Goal: Task Accomplishment & Management: Manage account settings

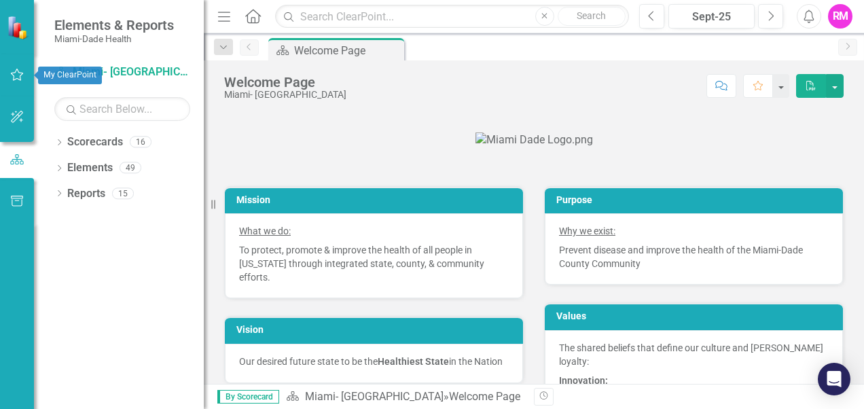
click at [15, 75] on icon "button" at bounding box center [17, 74] width 14 height 11
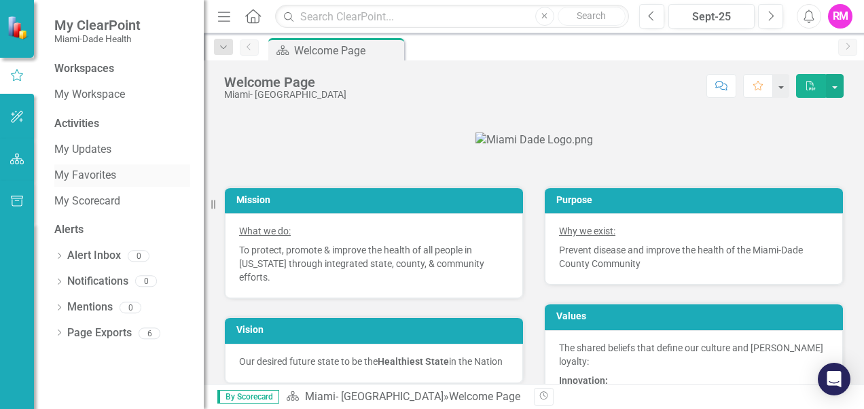
click at [88, 176] on link "My Favorites" at bounding box center [122, 176] width 136 height 16
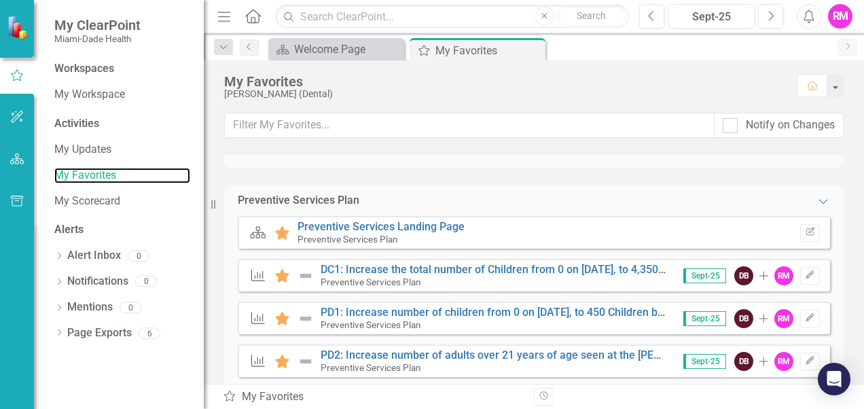
scroll to position [136, 0]
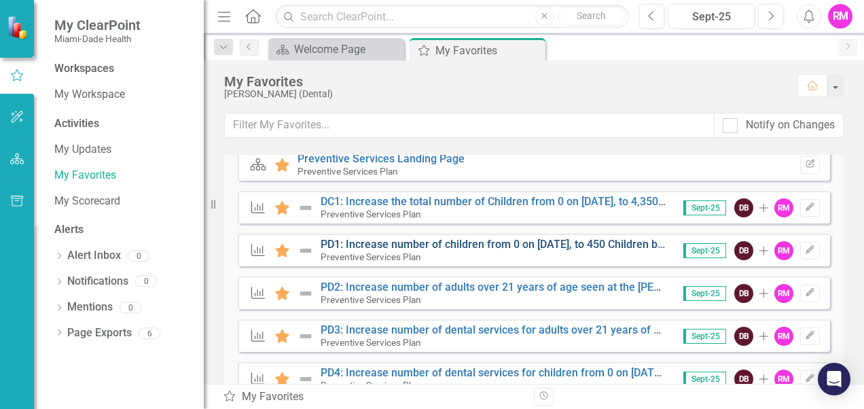
click at [358, 246] on link "PD1: Increase number of children from 0 on January 1, 2024, to 450 Children by …" at bounding box center [511, 244] width 380 height 13
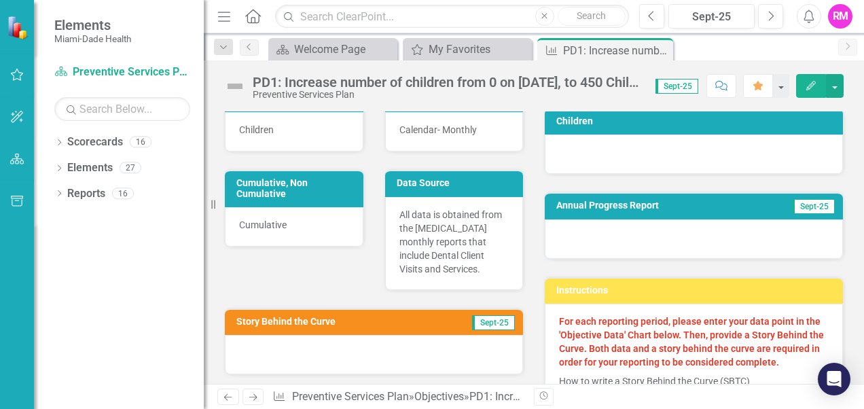
scroll to position [272, 0]
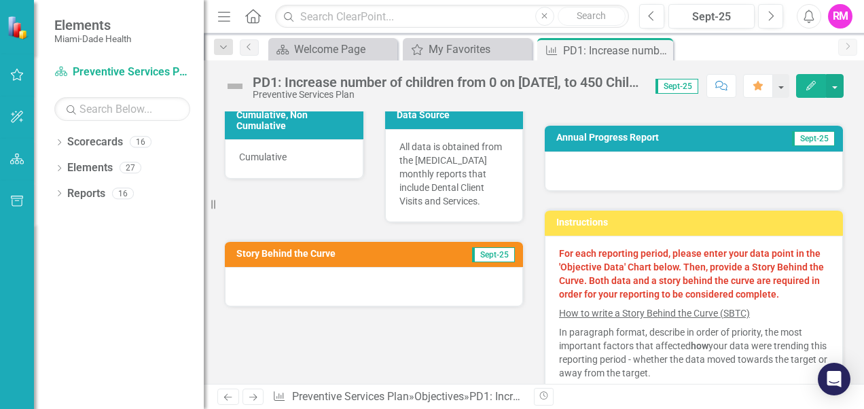
click at [485, 247] on span "Sept-25" at bounding box center [493, 254] width 43 height 15
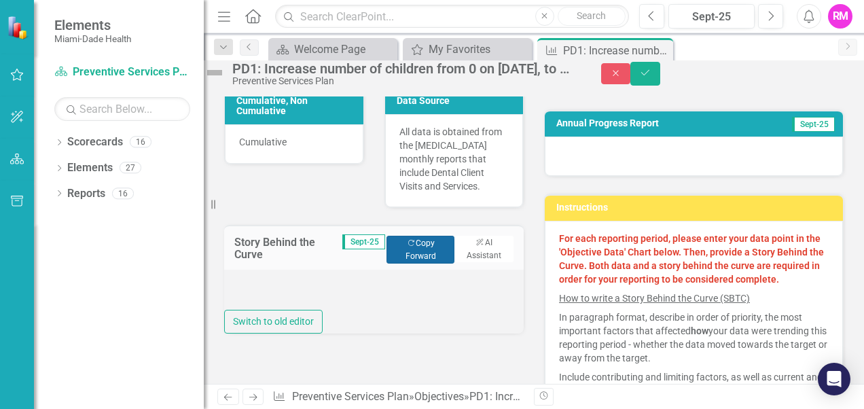
click at [409, 244] on button "Copy Forward Copy Forward" at bounding box center [420, 249] width 68 height 27
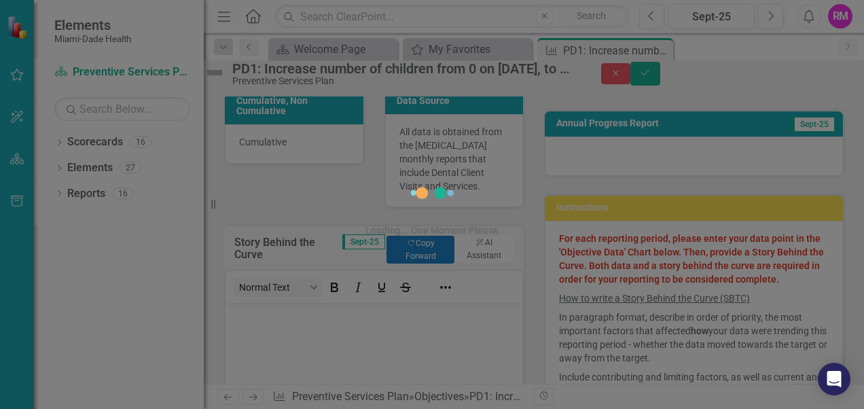
scroll to position [0, 0]
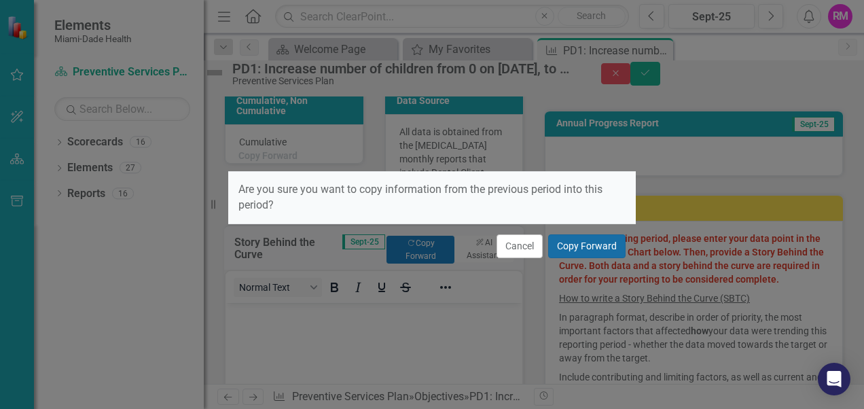
click at [587, 244] on button "Copy Forward" at bounding box center [586, 246] width 77 height 24
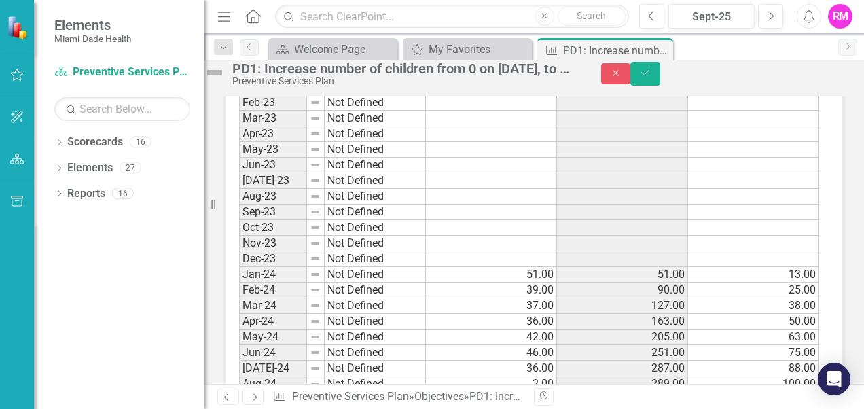
scroll to position [1426, 0]
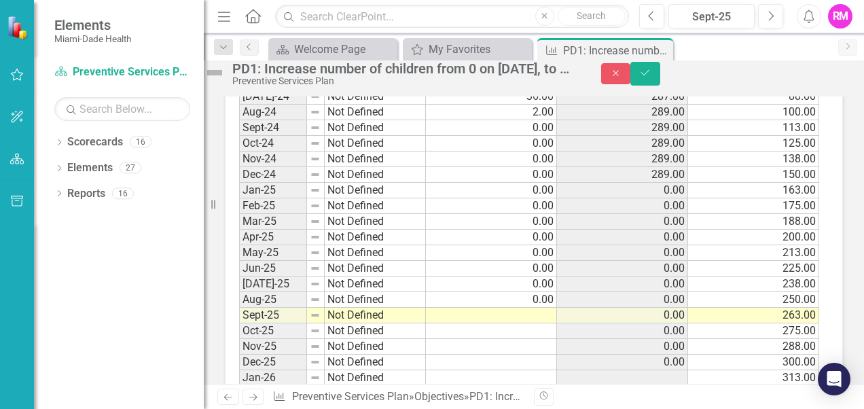
click at [539, 323] on td at bounding box center [491, 316] width 131 height 16
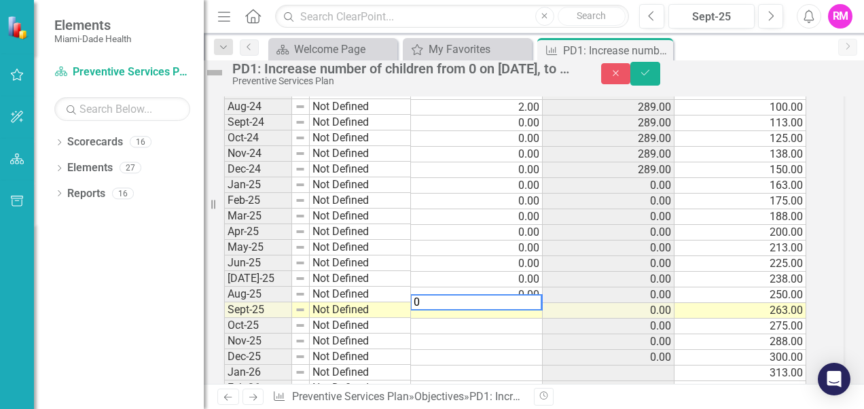
scroll to position [1431, 0]
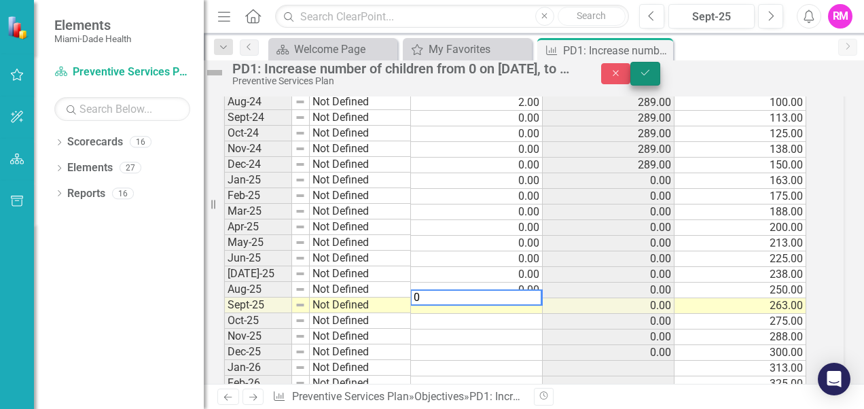
type textarea "0"
click at [651, 77] on icon "Save" at bounding box center [645, 73] width 12 height 10
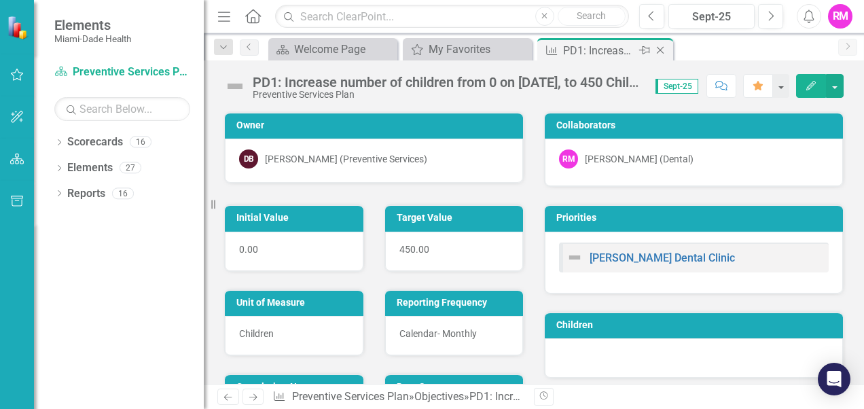
click at [660, 48] on icon "Close" at bounding box center [660, 50] width 14 height 11
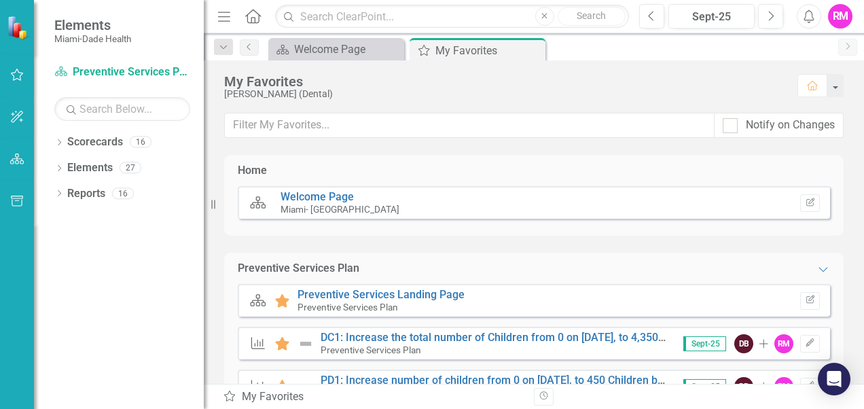
scroll to position [136, 0]
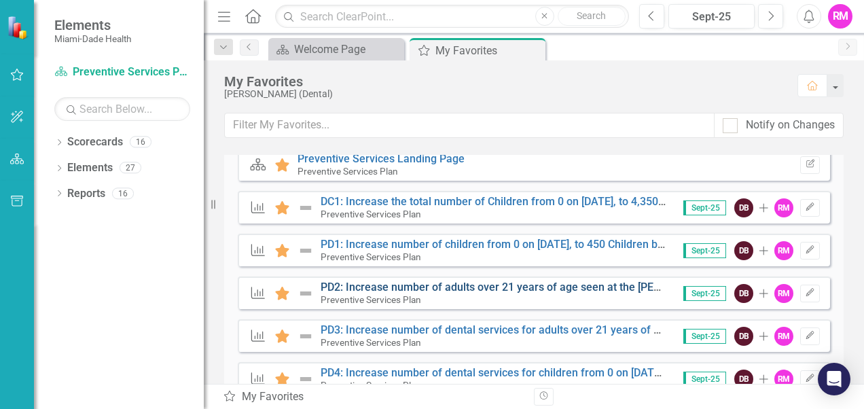
click at [338, 284] on link "PD2: Increase number of adults over 21 years of age seen at the Peñalver Dental…" at bounding box center [638, 286] width 635 height 13
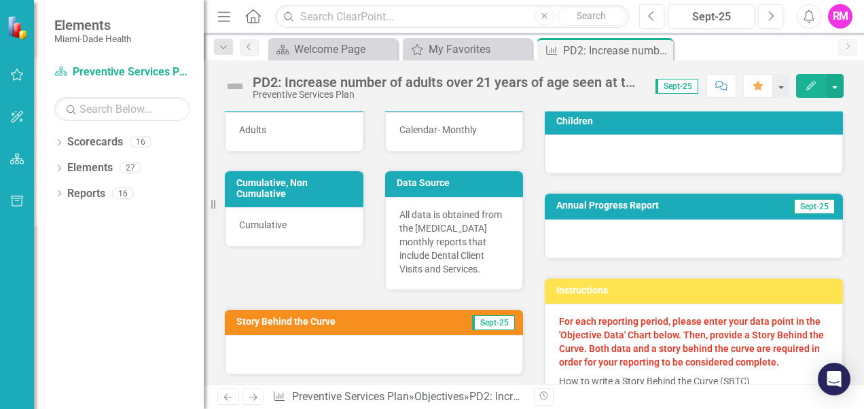
scroll to position [272, 0]
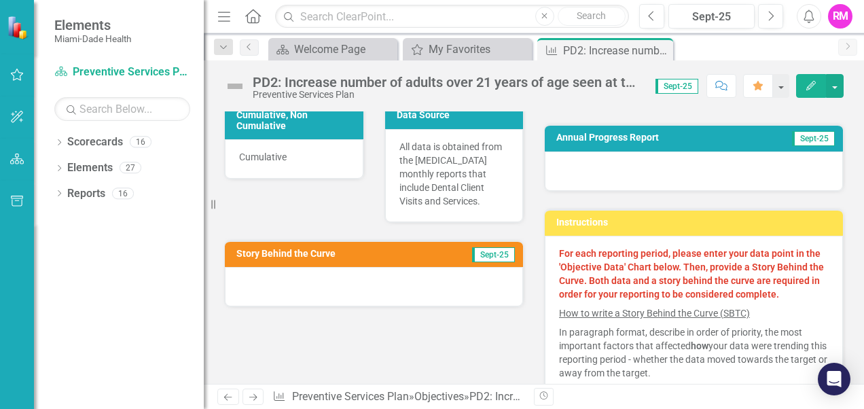
click at [497, 247] on span "Sept-25" at bounding box center [493, 254] width 43 height 15
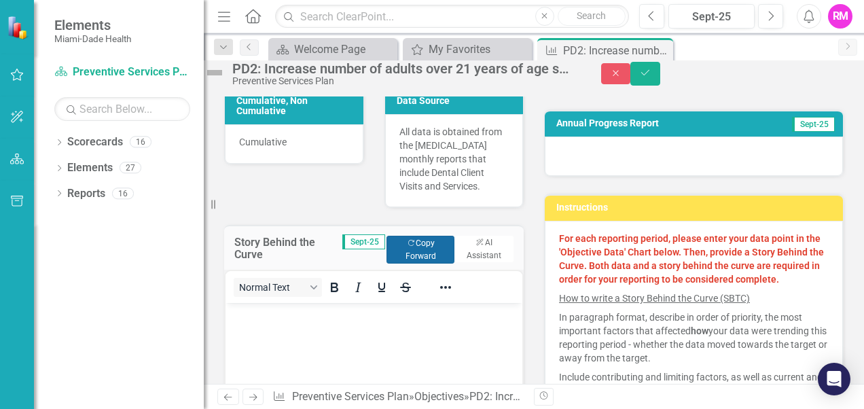
scroll to position [0, 0]
click at [407, 254] on button "Copy Forward Copy Forward" at bounding box center [420, 249] width 68 height 27
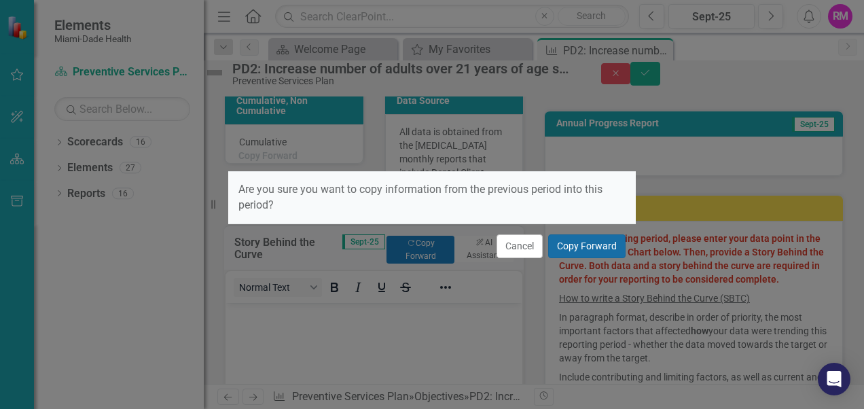
click at [583, 243] on button "Copy Forward" at bounding box center [586, 246] width 77 height 24
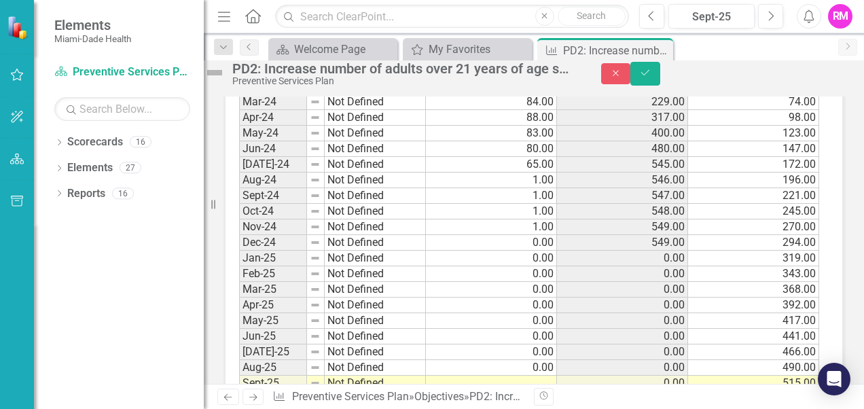
scroll to position [1562, 0]
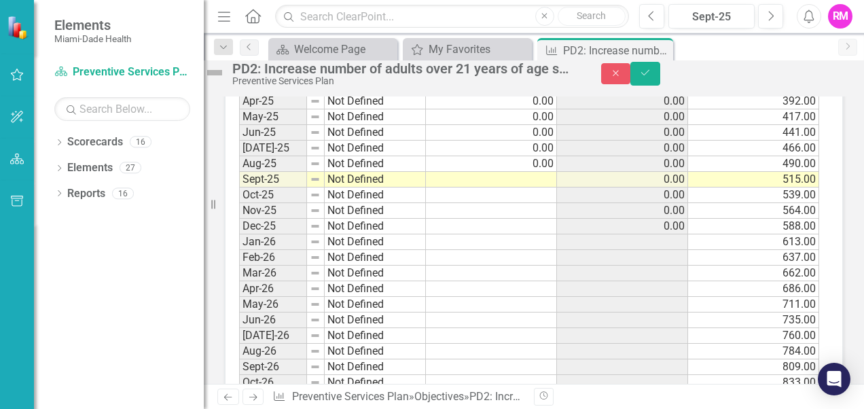
click at [534, 187] on td at bounding box center [491, 180] width 131 height 16
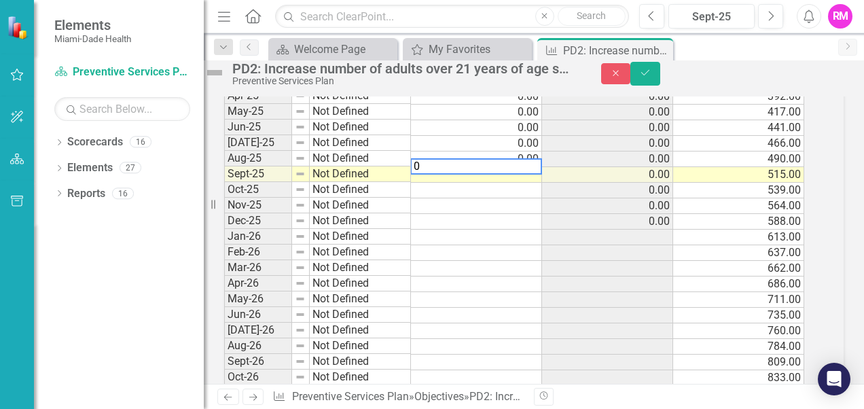
scroll to position [1567, 0]
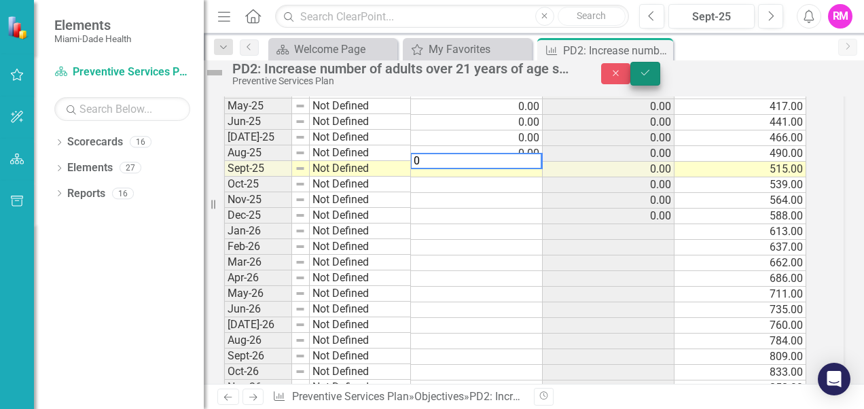
type textarea "0"
click at [651, 77] on icon "Save" at bounding box center [645, 73] width 12 height 10
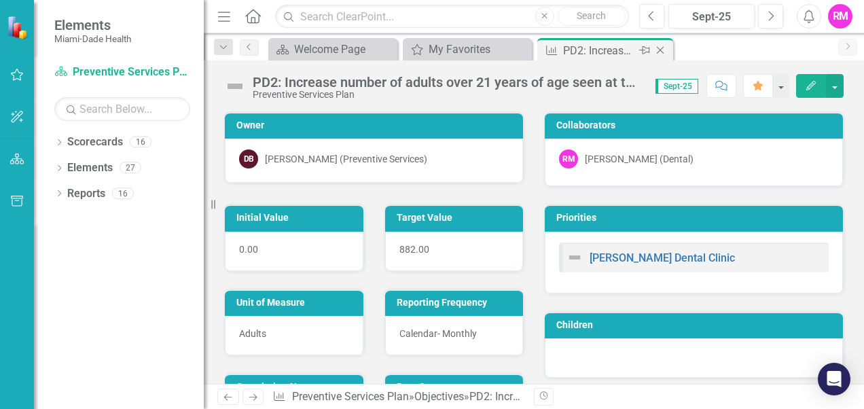
click at [663, 48] on icon "Close" at bounding box center [660, 50] width 14 height 11
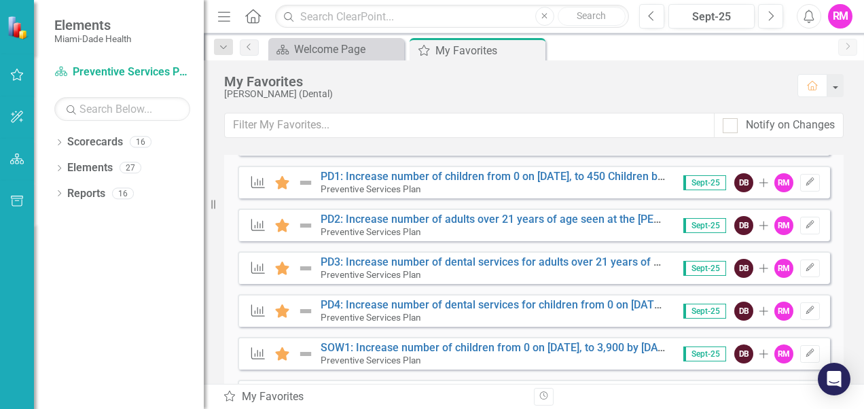
scroll to position [265, 0]
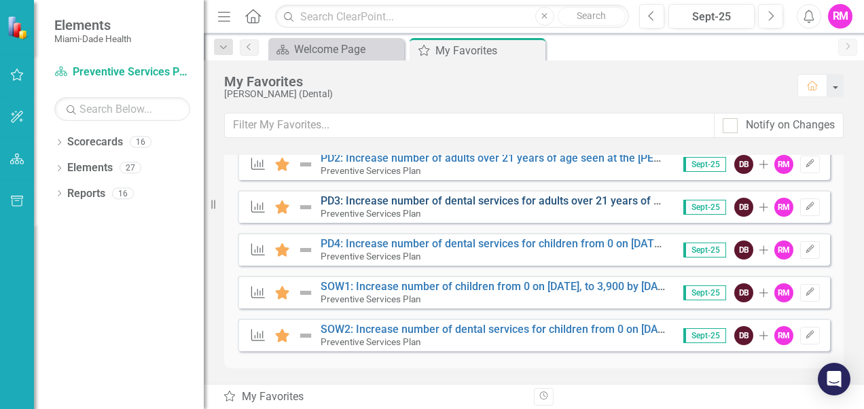
click at [383, 204] on link "PD3: Increase number of dental services for adults over 21 years of age at the …" at bounding box center [697, 200] width 752 height 13
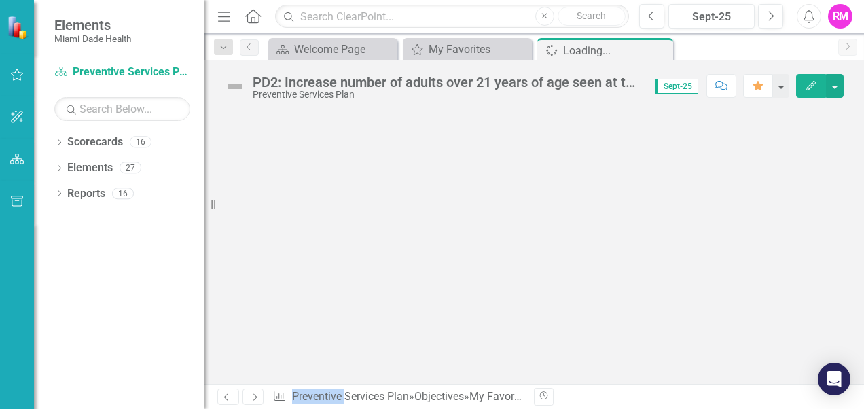
click at [383, 204] on div at bounding box center [534, 247] width 660 height 272
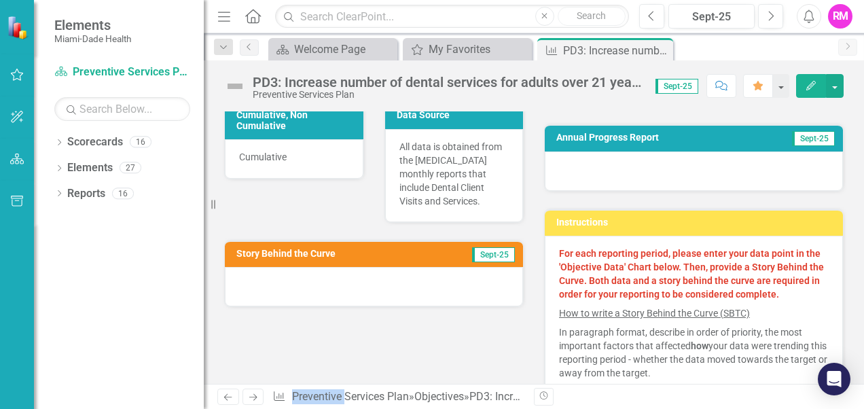
scroll to position [340, 0]
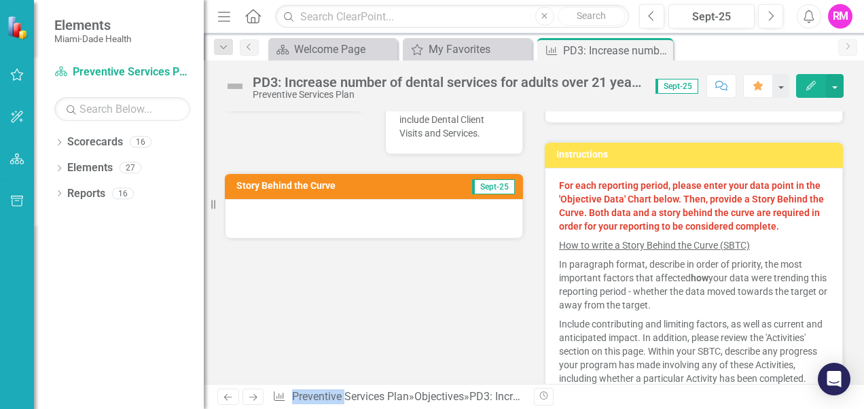
click at [479, 179] on span "Sept-25" at bounding box center [493, 186] width 43 height 15
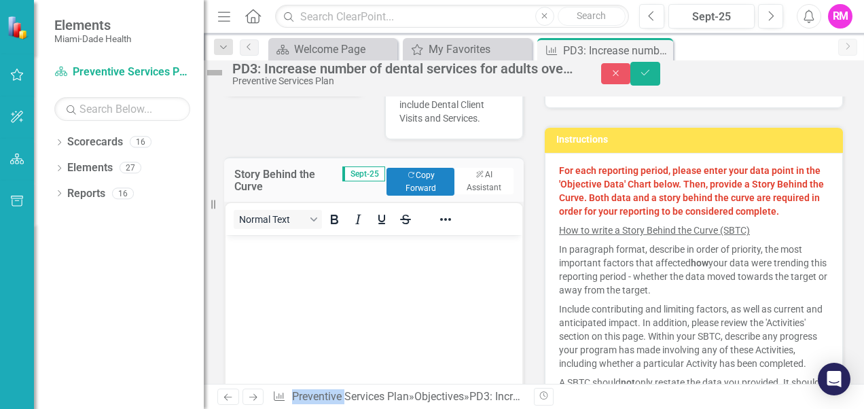
scroll to position [0, 0]
drag, startPoint x: 479, startPoint y: 167, endPoint x: 413, endPoint y: 179, distance: 67.5
click at [413, 179] on button "Copy Forward Copy Forward" at bounding box center [420, 181] width 68 height 27
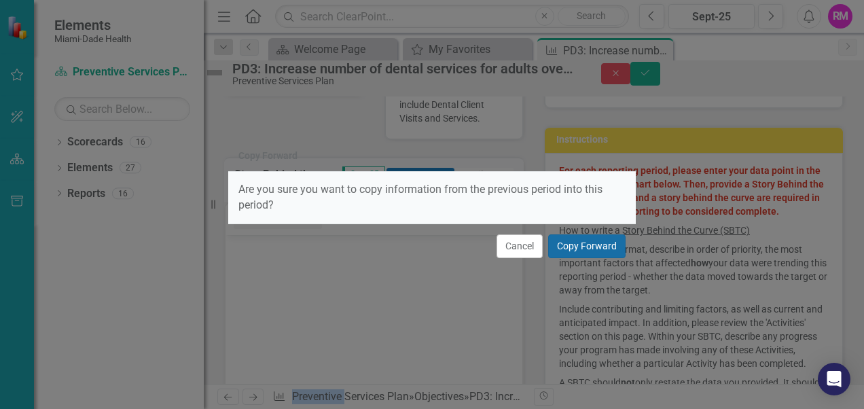
click at [614, 249] on button "Copy Forward" at bounding box center [586, 246] width 77 height 24
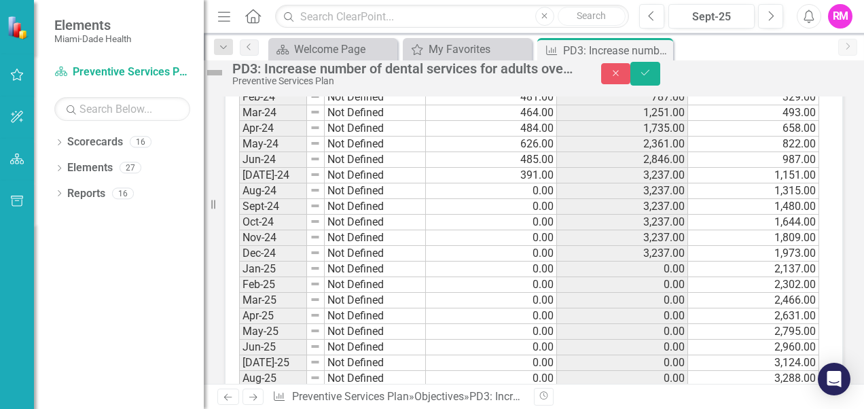
scroll to position [1494, 0]
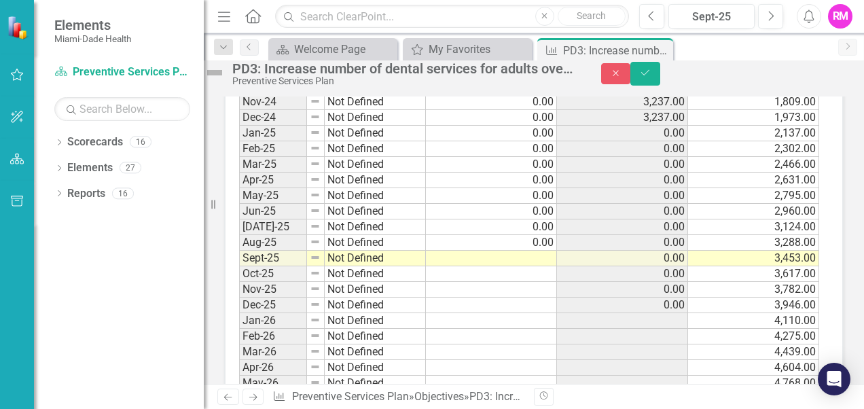
click at [541, 266] on td at bounding box center [491, 259] width 131 height 16
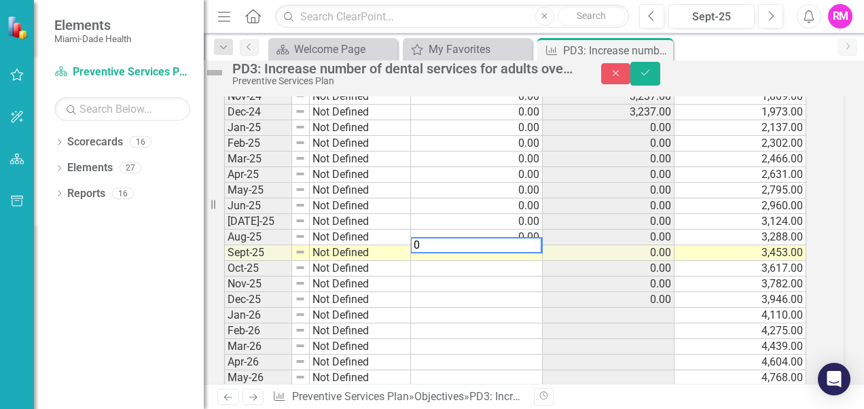
scroll to position [1499, 0]
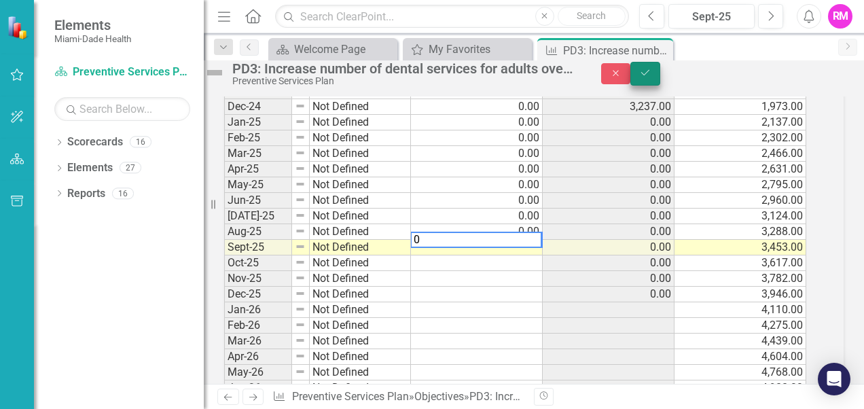
type textarea "0"
click at [660, 80] on button "Save" at bounding box center [645, 74] width 30 height 24
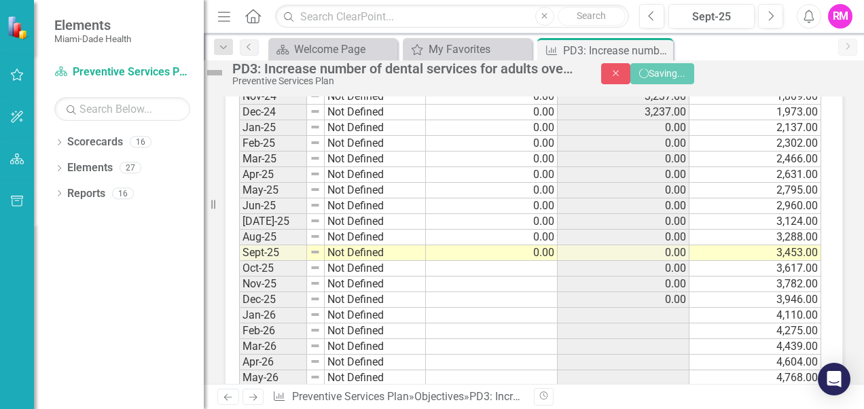
scroll to position [1494, 0]
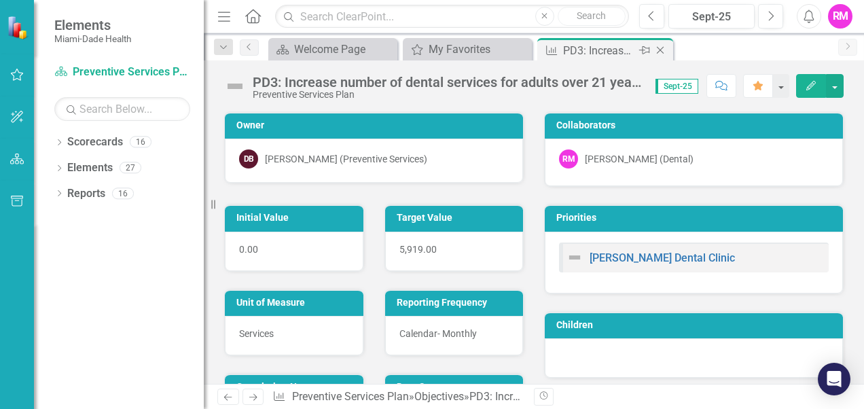
click at [657, 45] on icon "Close" at bounding box center [660, 50] width 14 height 11
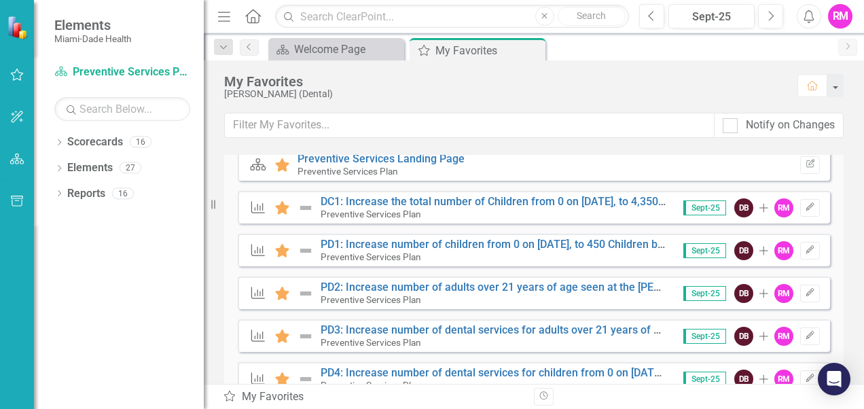
scroll to position [265, 0]
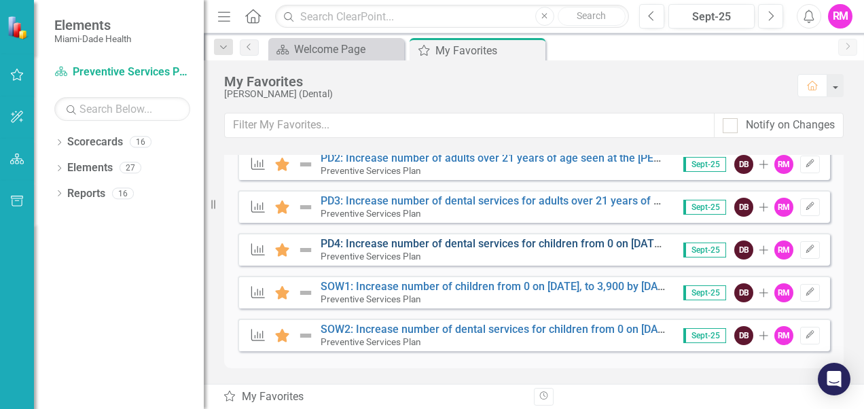
click at [371, 240] on link "PD4: Increase number of dental services for children from 0 on January 1, 2024,…" at bounding box center [562, 243] width 482 height 13
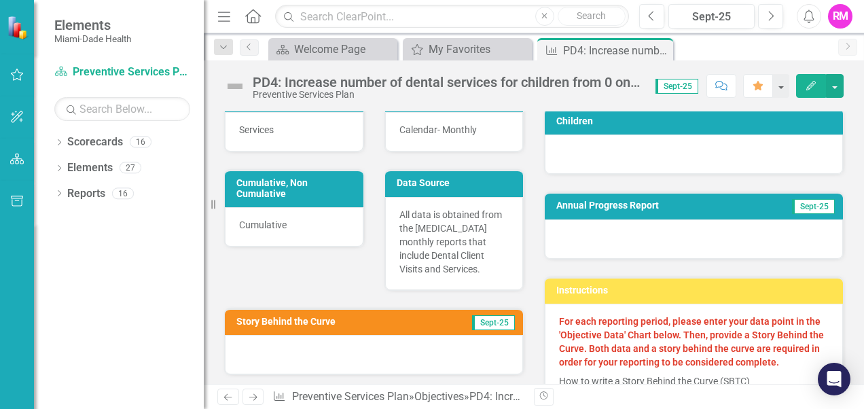
scroll to position [272, 0]
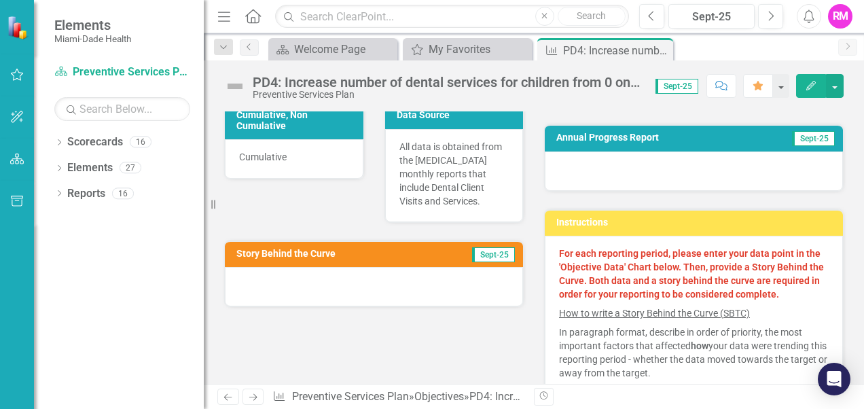
click at [485, 247] on span "Sept-25" at bounding box center [493, 254] width 43 height 15
click at [486, 247] on span "Sept-25" at bounding box center [493, 254] width 43 height 15
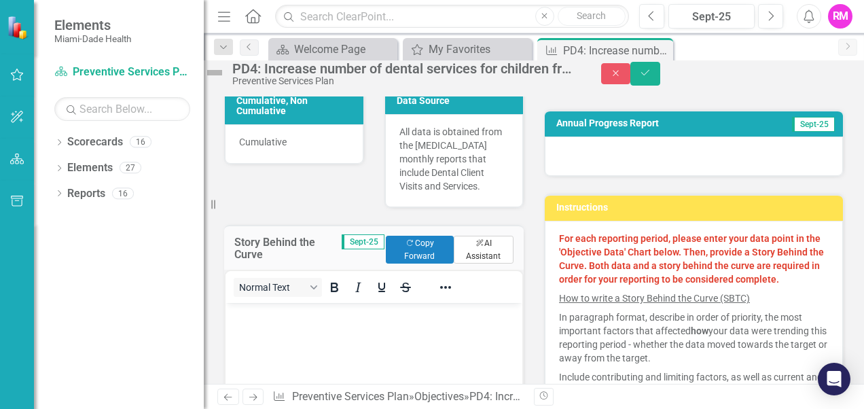
scroll to position [0, 0]
click at [416, 251] on button "Copy Forward Copy Forward" at bounding box center [420, 249] width 68 height 27
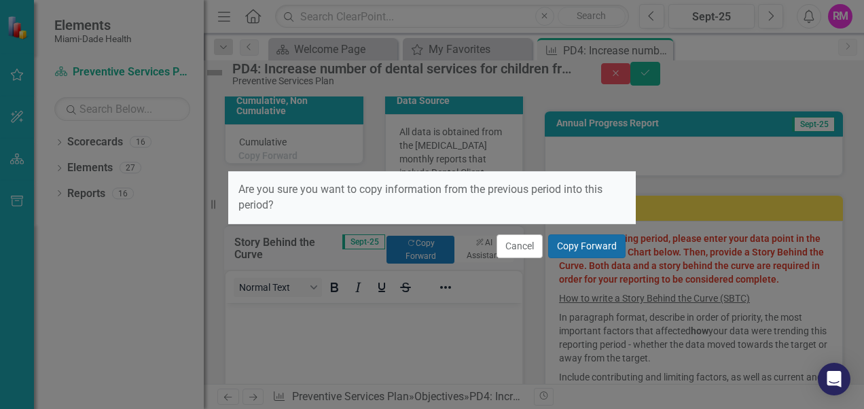
click at [567, 243] on button "Copy Forward" at bounding box center [586, 246] width 77 height 24
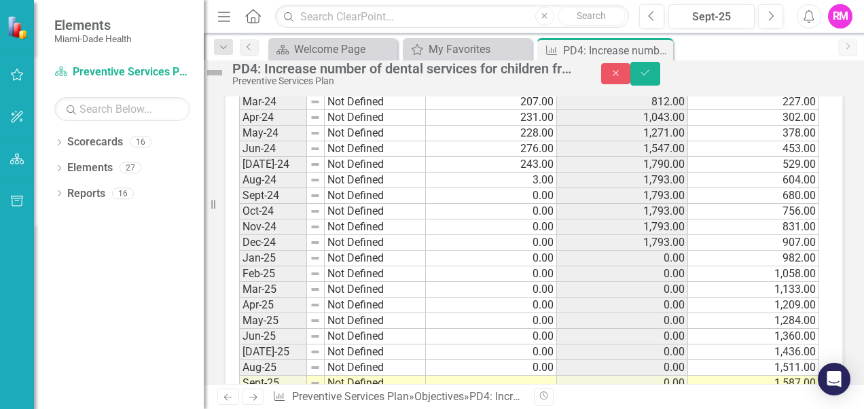
scroll to position [1562, 0]
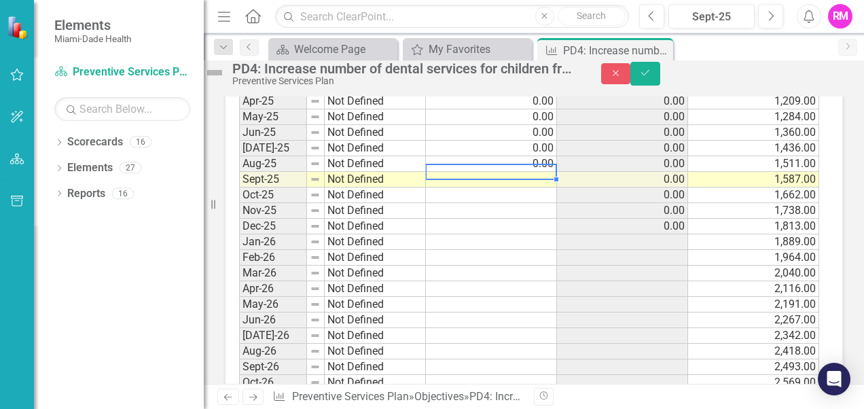
click at [532, 187] on td at bounding box center [491, 180] width 131 height 16
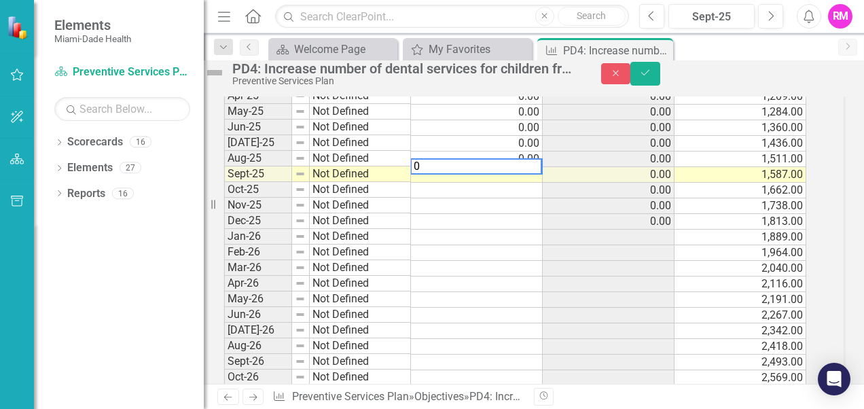
scroll to position [1567, 0]
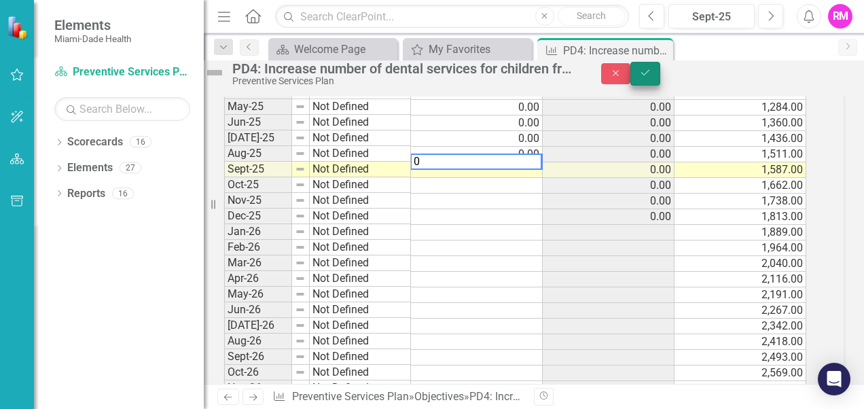
type textarea "0"
click at [651, 77] on icon "Save" at bounding box center [645, 73] width 12 height 10
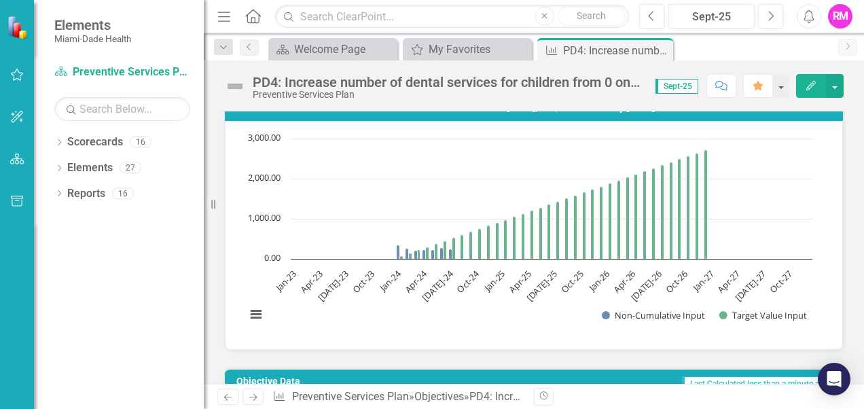
scroll to position [1154, 0]
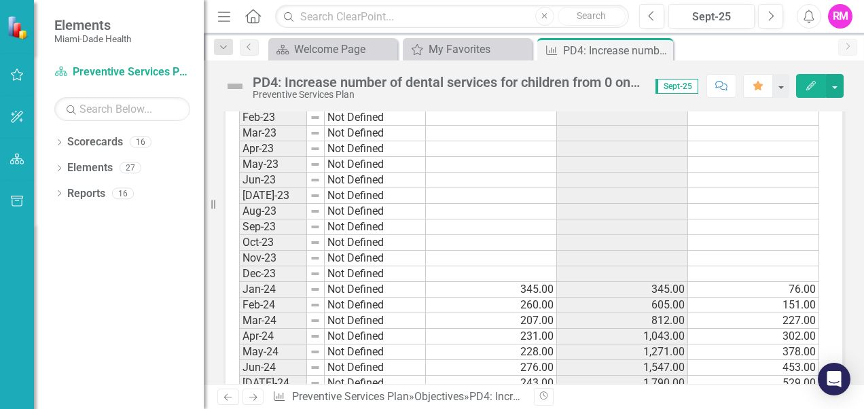
click at [0, 0] on icon "Close" at bounding box center [0, 0] width 0 height 0
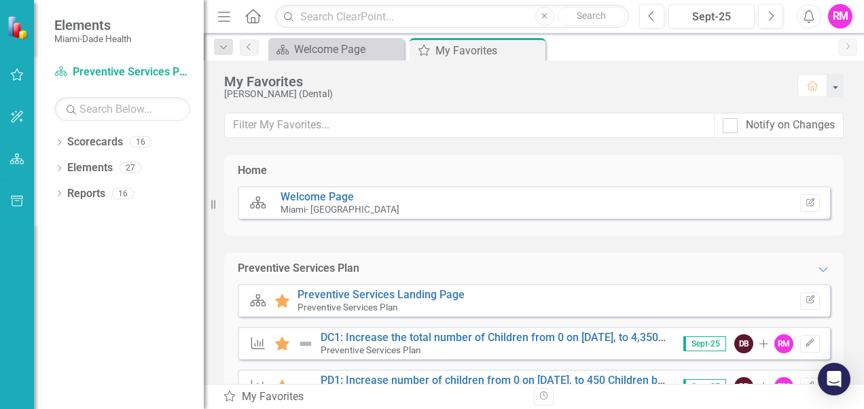
scroll to position [204, 0]
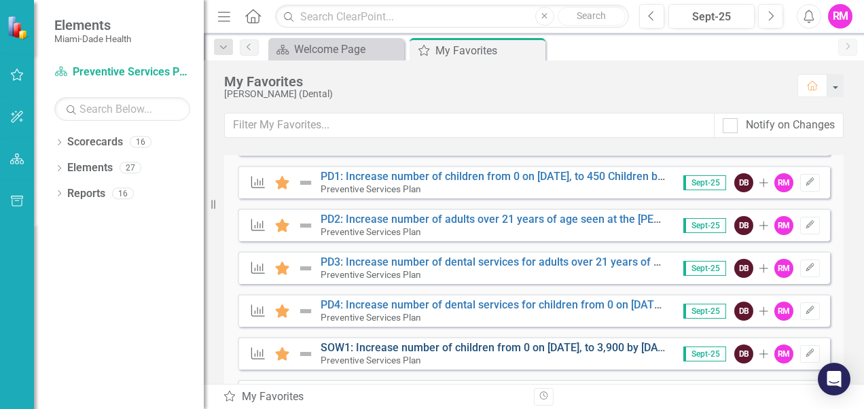
click at [329, 349] on link "SOW1: Increase number of children from 0 on January 1, 2024, to 3,900 by Decemb…" at bounding box center [498, 347] width 355 height 13
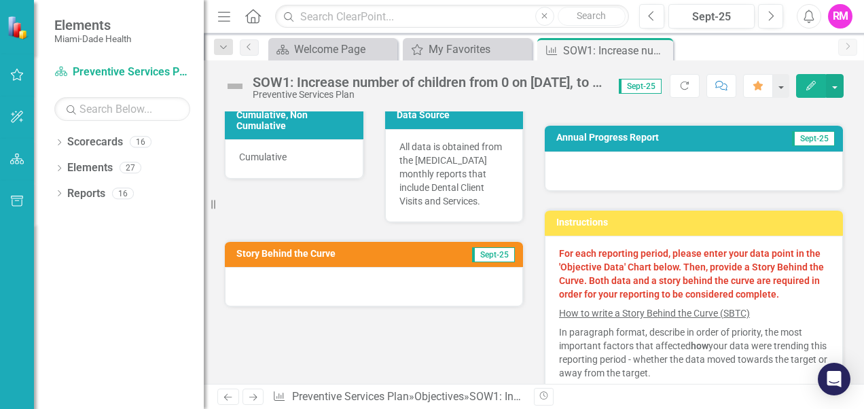
scroll to position [340, 0]
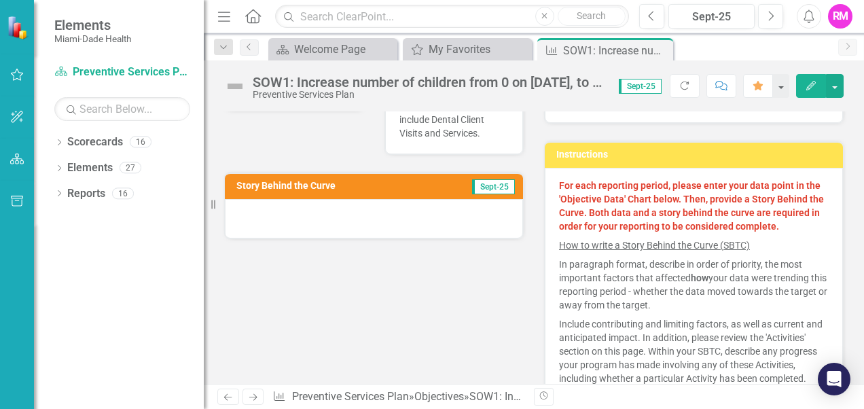
click at [482, 179] on span "Sept-25" at bounding box center [493, 186] width 43 height 15
click at [477, 179] on span "Sept-25" at bounding box center [493, 186] width 43 height 15
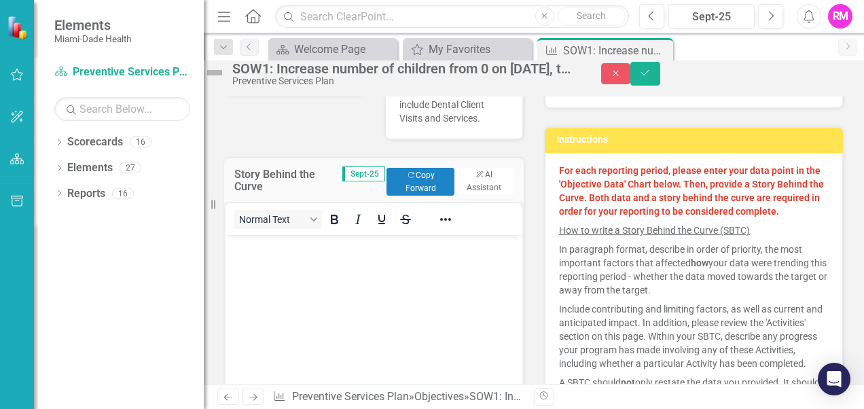
scroll to position [0, 0]
click at [412, 178] on button "Copy Forward Copy Forward" at bounding box center [420, 181] width 68 height 27
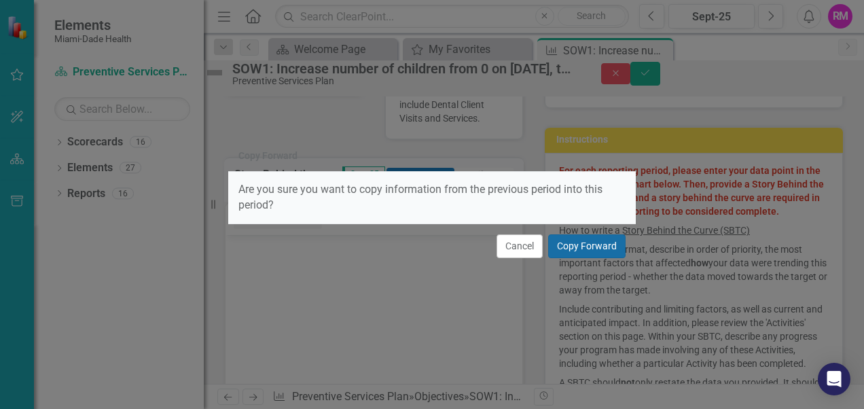
click at [594, 246] on button "Copy Forward" at bounding box center [586, 246] width 77 height 24
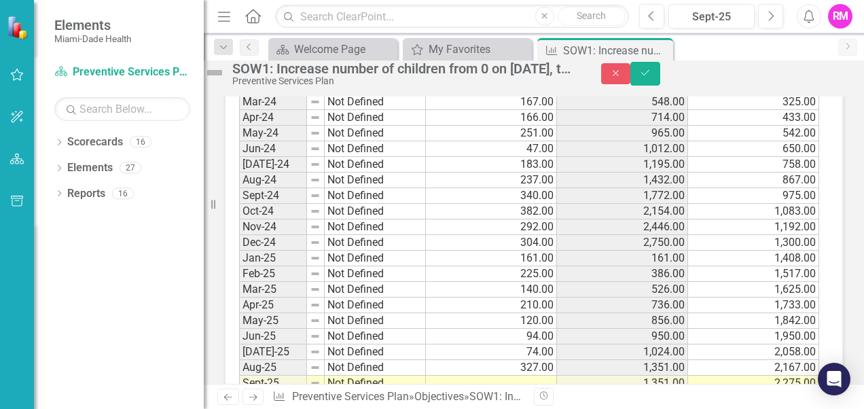
scroll to position [1562, 0]
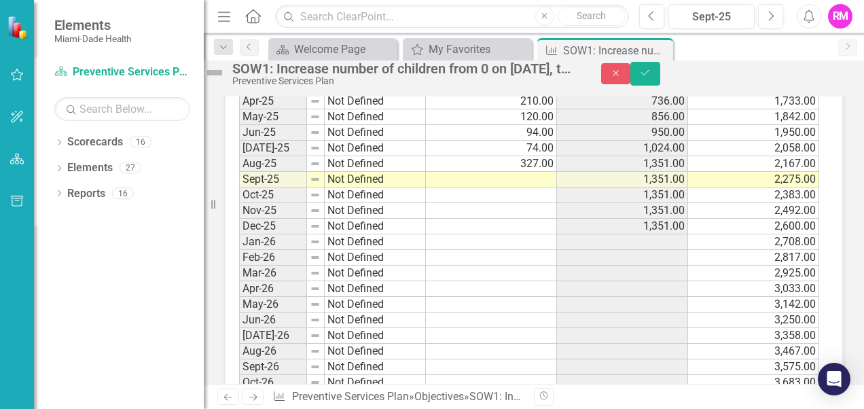
click at [518, 187] on td at bounding box center [491, 180] width 131 height 16
type textarea "2"
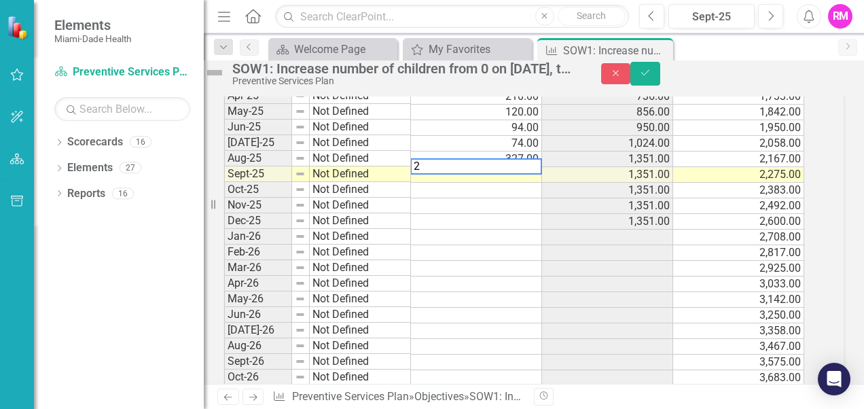
scroll to position [1567, 0]
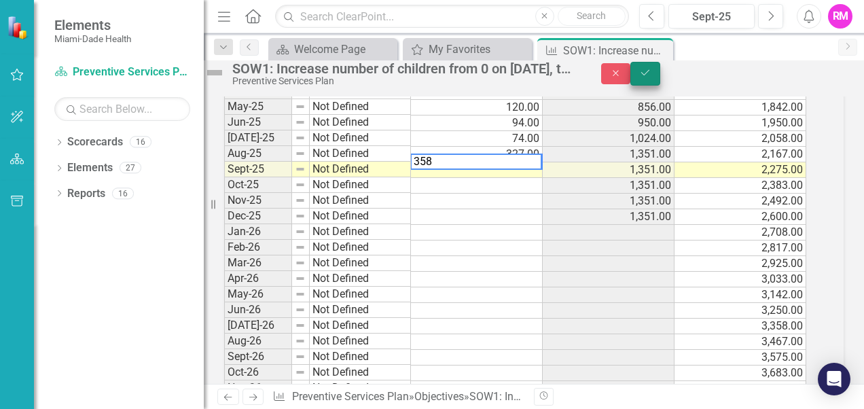
type textarea "358"
click at [651, 77] on icon "Save" at bounding box center [645, 73] width 12 height 10
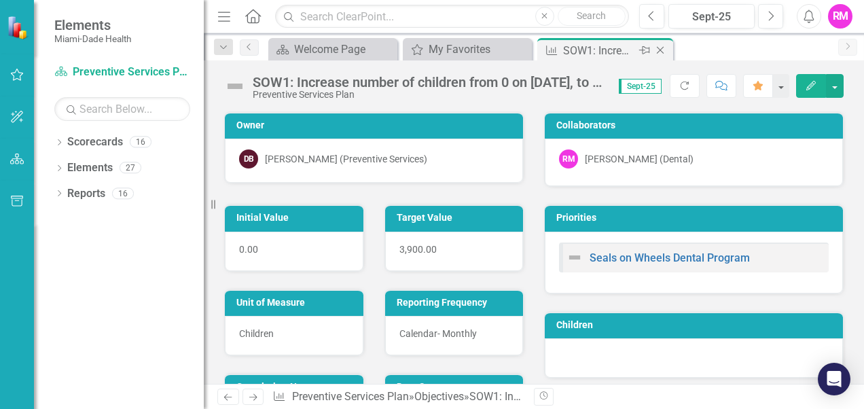
click at [663, 50] on icon "Close" at bounding box center [660, 50] width 14 height 11
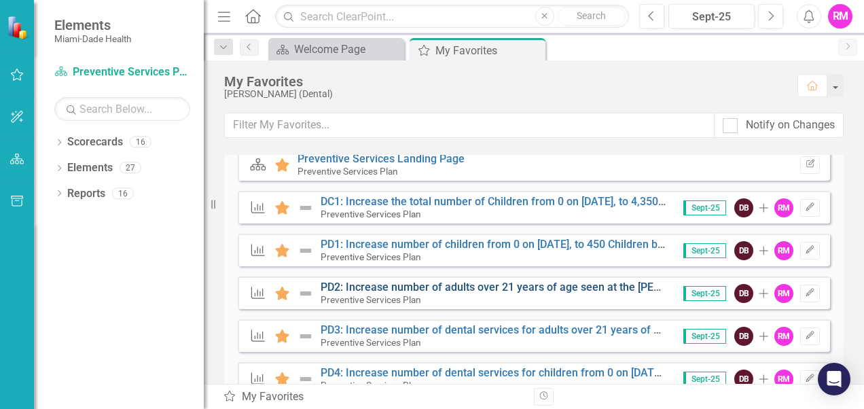
scroll to position [265, 0]
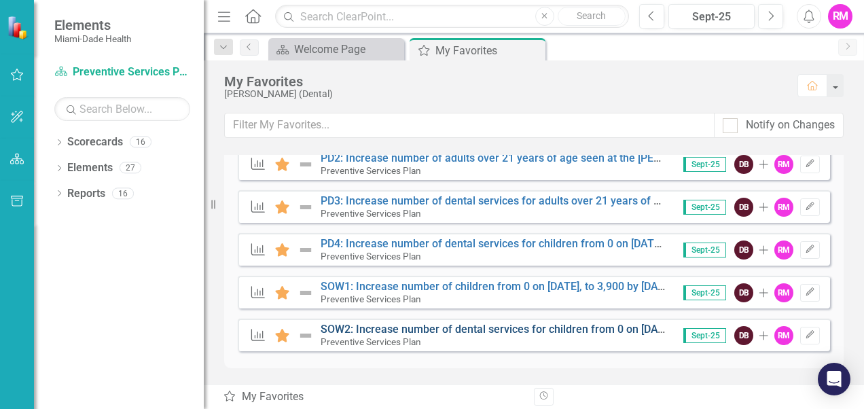
click at [330, 327] on link "SOW2: Increase number of dental services for children from 0 on January 1, 2024…" at bounding box center [548, 329] width 455 height 13
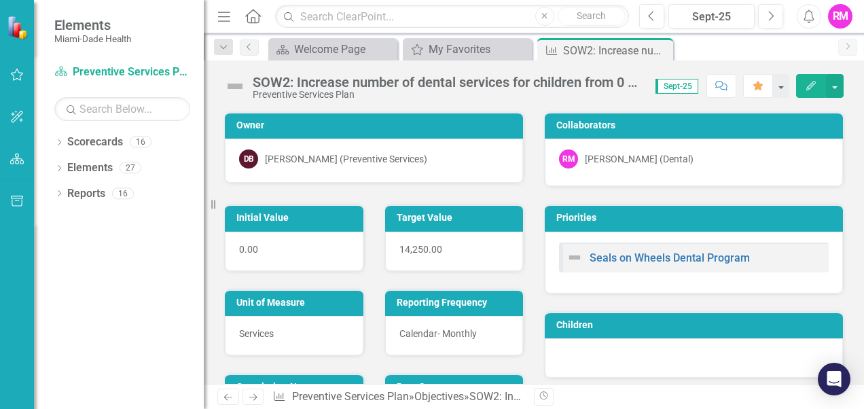
scroll to position [272, 0]
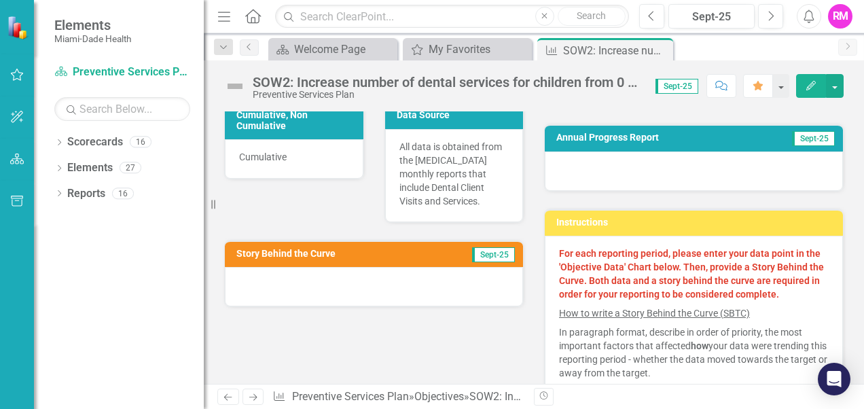
click at [492, 247] on span "Sept-25" at bounding box center [493, 254] width 43 height 15
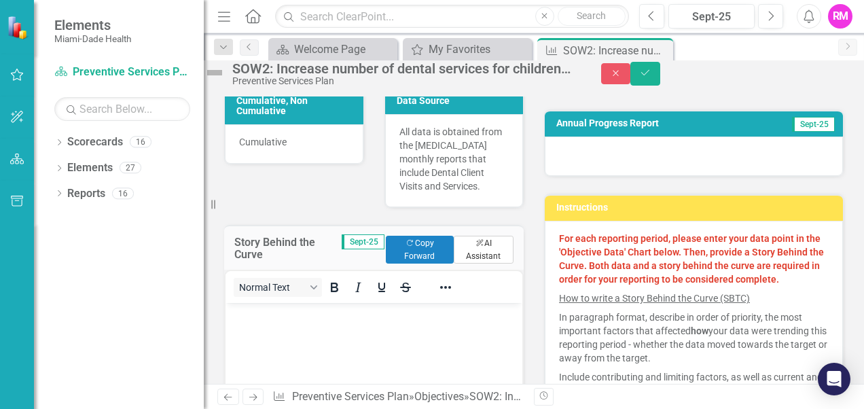
scroll to position [0, 0]
click at [416, 253] on button "Copy Forward Copy Forward" at bounding box center [420, 249] width 68 height 27
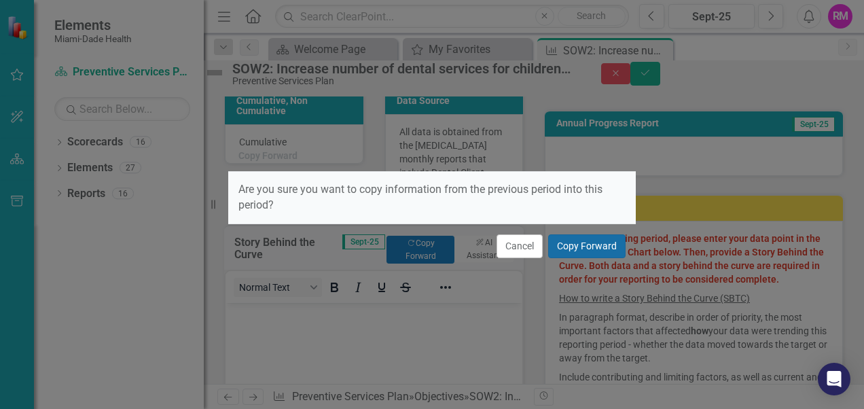
click at [598, 250] on button "Copy Forward" at bounding box center [586, 246] width 77 height 24
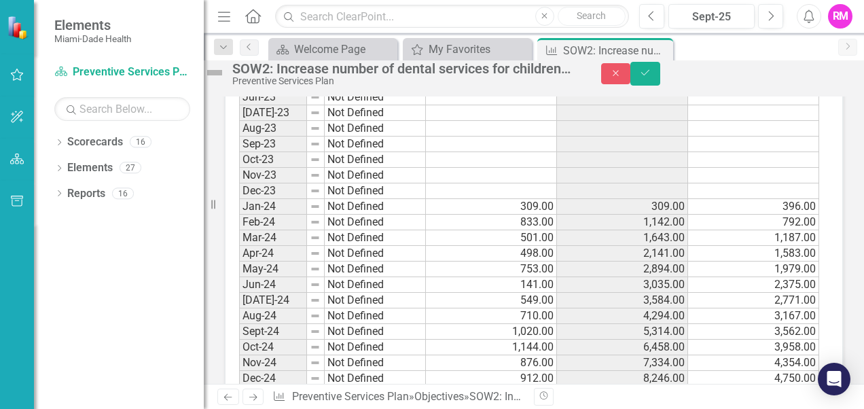
scroll to position [1494, 0]
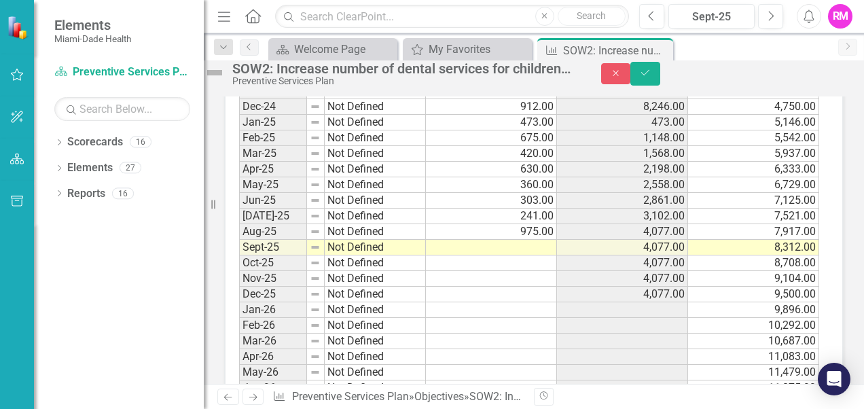
click at [530, 255] on td at bounding box center [491, 248] width 131 height 16
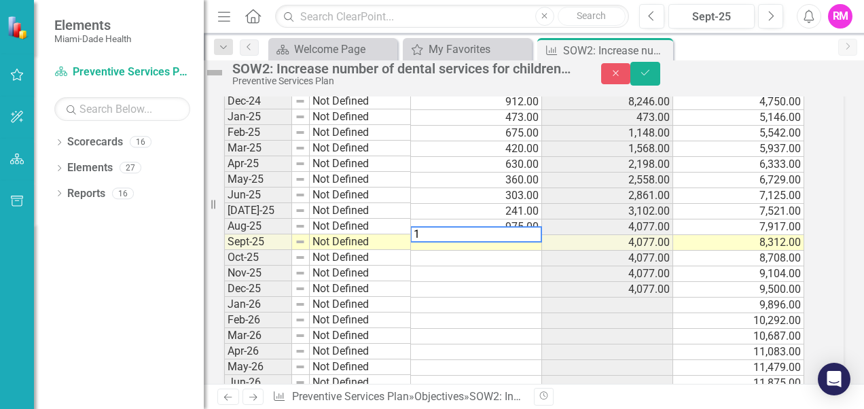
scroll to position [1499, 0]
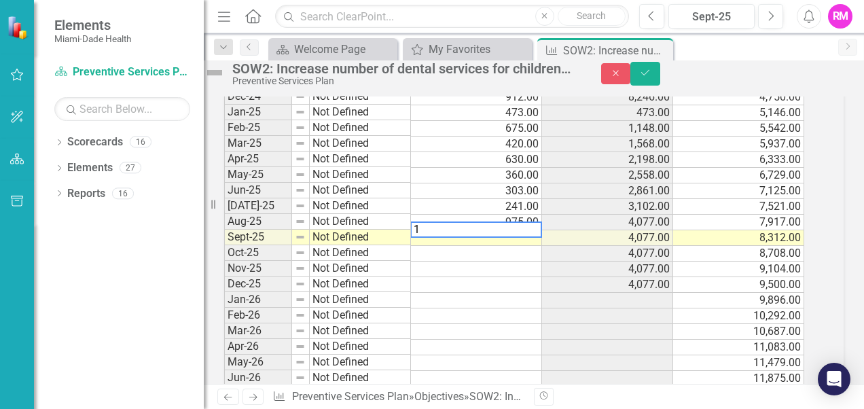
type textarea "10"
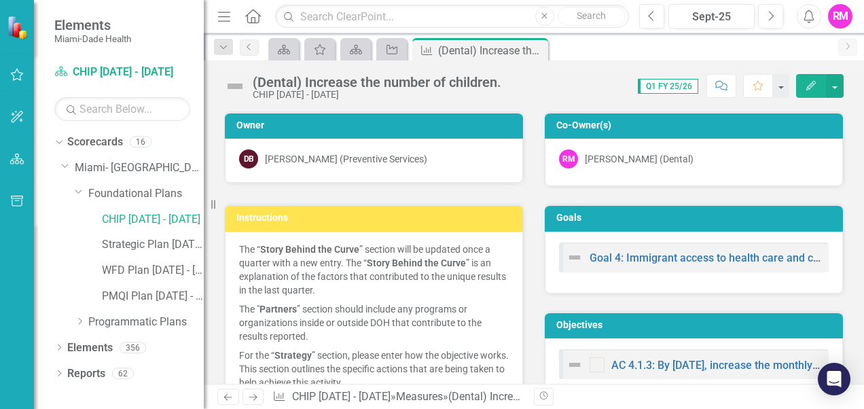
scroll to position [815, 0]
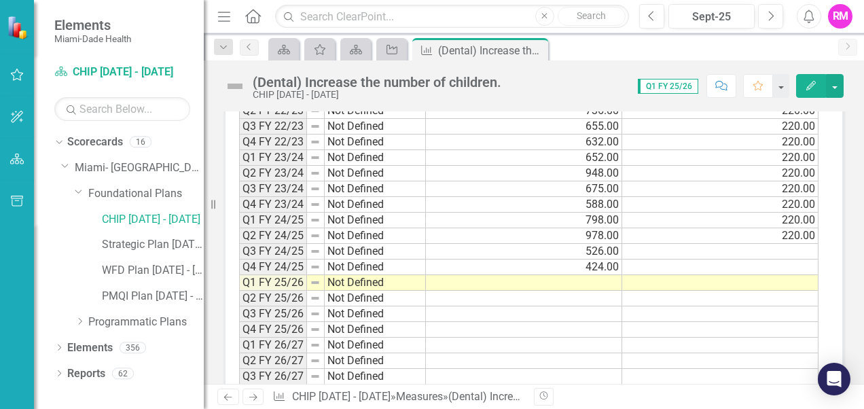
click at [239, 280] on div "Period Status Actual Target Q3 FY 19/20 Not Defined 452.00 220.00 Q4 FY 19/20 N…" at bounding box center [239, 173] width 0 height 516
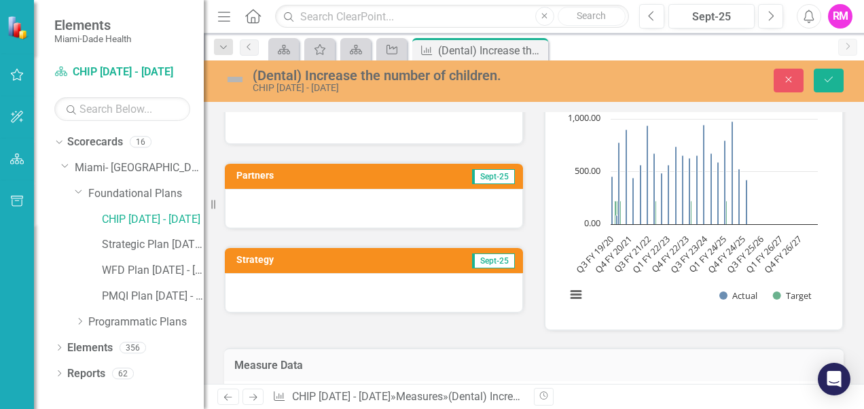
scroll to position [277, 0]
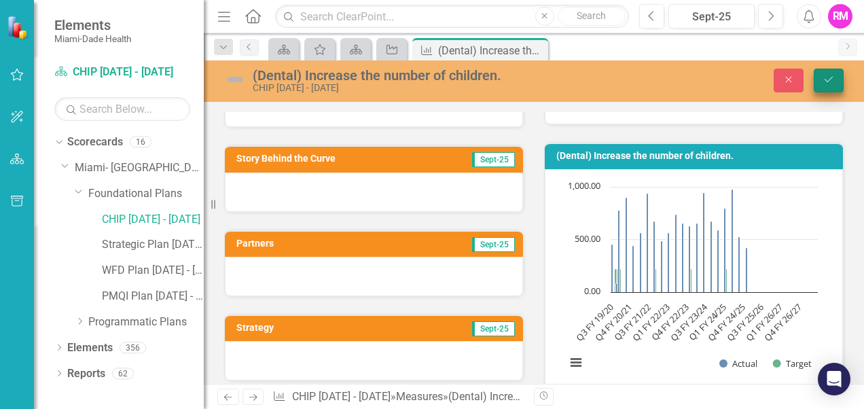
type textarea "759"
click at [827, 76] on icon "Save" at bounding box center [828, 80] width 12 height 10
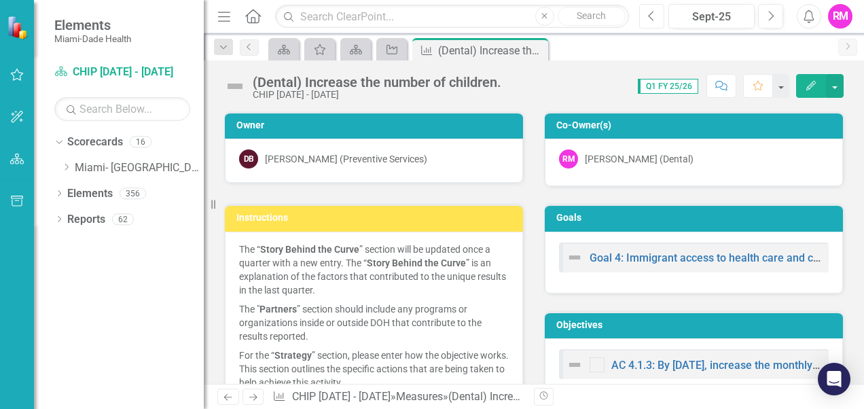
click at [651, 20] on icon "Previous" at bounding box center [651, 16] width 7 height 12
click at [652, 19] on icon "button" at bounding box center [650, 16] width 5 height 10
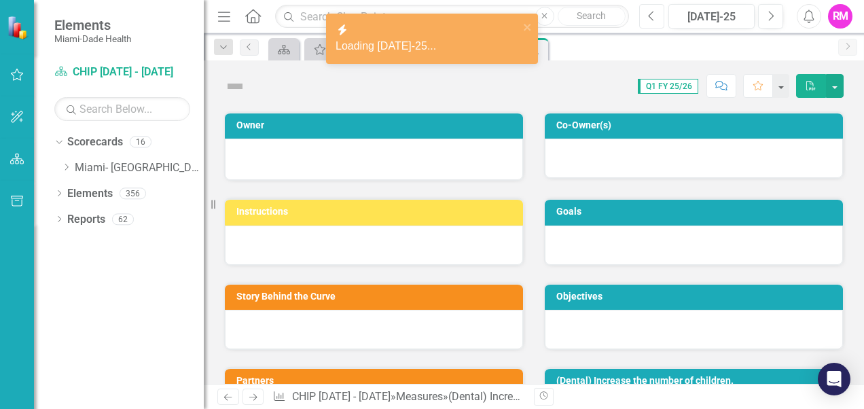
click at [652, 19] on icon "button" at bounding box center [650, 16] width 5 height 10
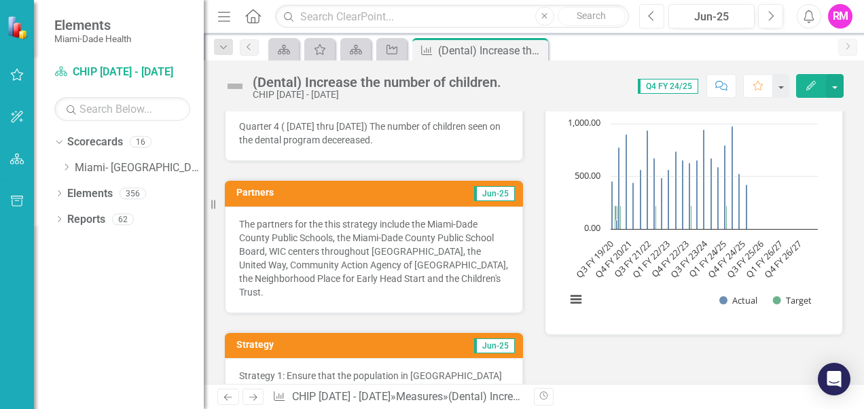
scroll to position [272, 0]
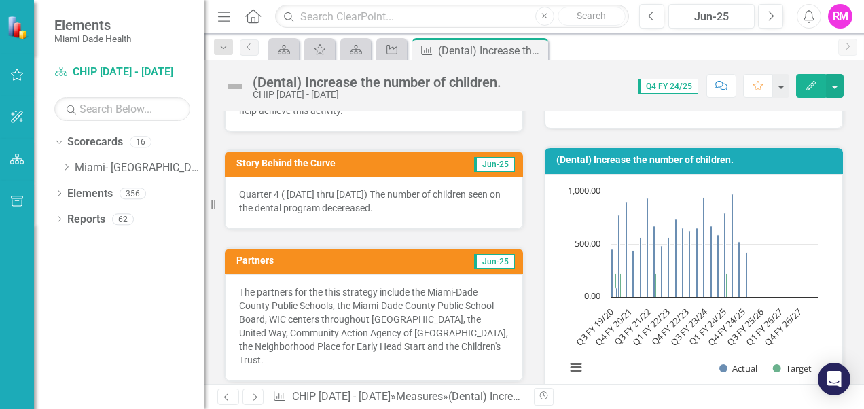
click at [240, 192] on p "Quarter 4 ( [DATE] thru [DATE]) The number of children seen on the dental progr…" at bounding box center [374, 200] width 270 height 27
click at [429, 200] on p "Quarter 4 ( [DATE] thru [DATE]) The number of children seen on the dental progr…" at bounding box center [374, 200] width 270 height 27
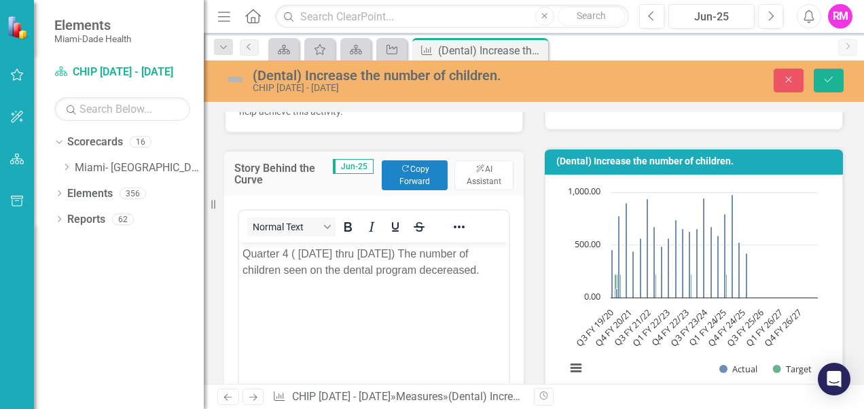
scroll to position [0, 0]
drag, startPoint x: 482, startPoint y: 268, endPoint x: 238, endPoint y: 257, distance: 244.7
click at [239, 257] on html "Quarter 4 ( [DATE] thru [DATE]) The number of children seen on the dental progr…" at bounding box center [374, 344] width 270 height 204
copy p "Quarter 4 ( [DATE] thru [DATE]) The number of children seen on the dental progr…"
click at [770, 15] on icon "Next" at bounding box center [770, 16] width 7 height 12
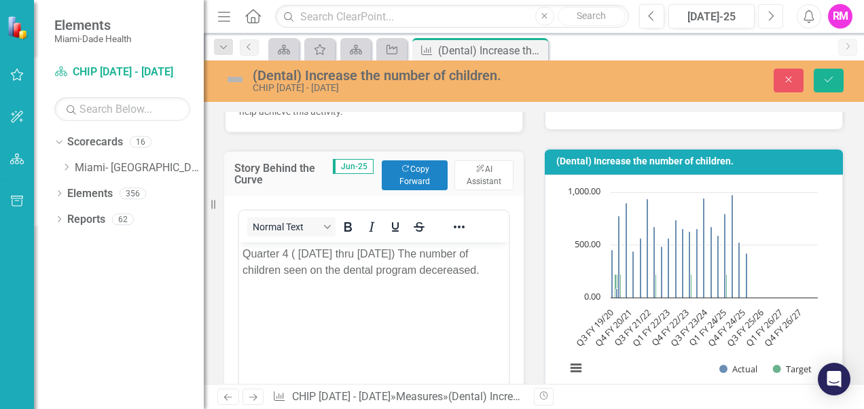
click at [770, 15] on icon "Next" at bounding box center [770, 16] width 7 height 12
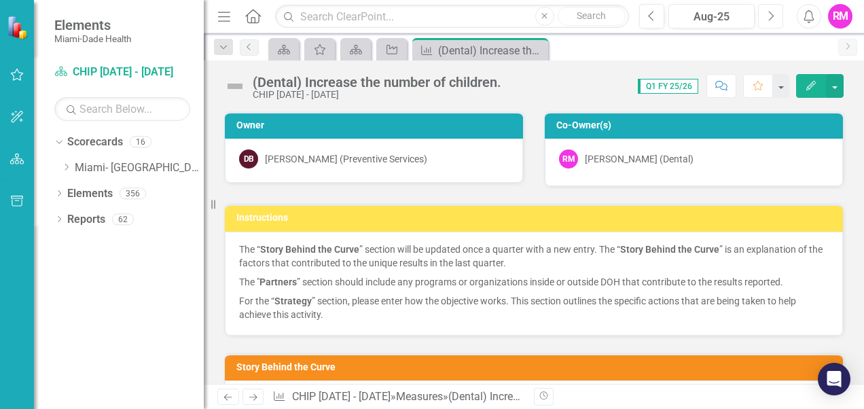
click at [770, 15] on icon "Next" at bounding box center [770, 16] width 7 height 12
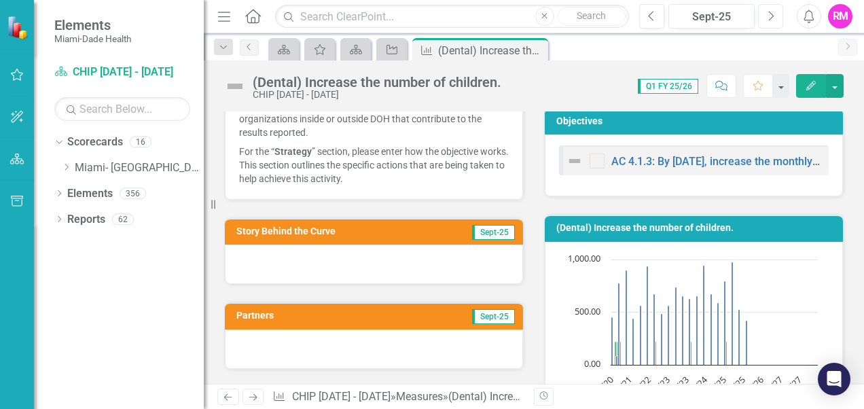
scroll to position [272, 0]
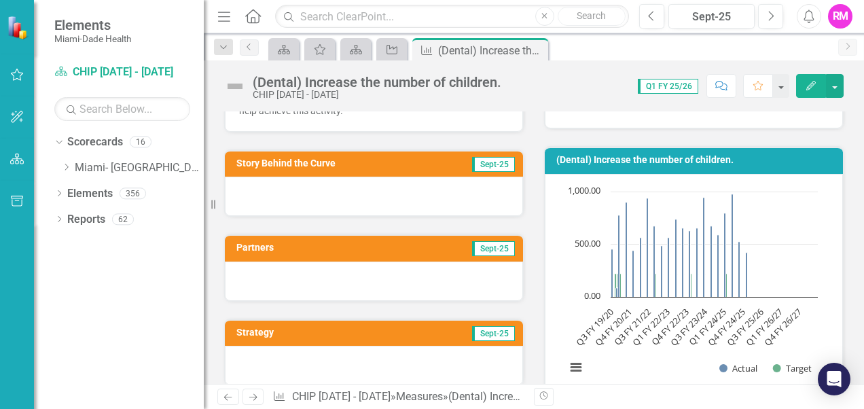
click at [288, 194] on div at bounding box center [374, 196] width 298 height 39
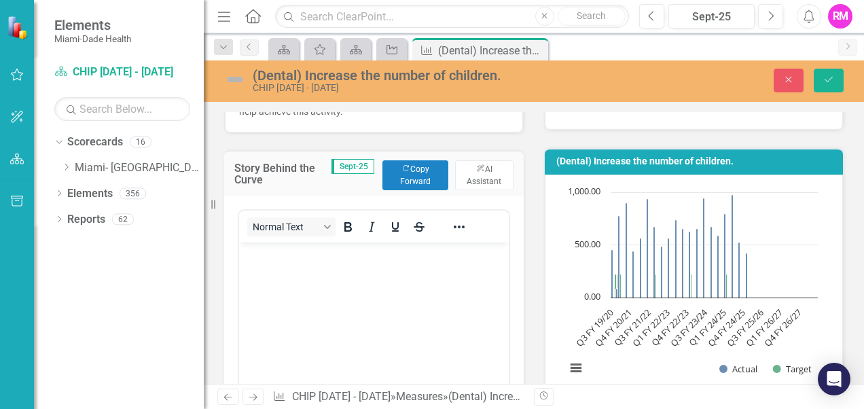
scroll to position [0, 0]
paste body "Rich Text Area. Press ALT-0 for help."
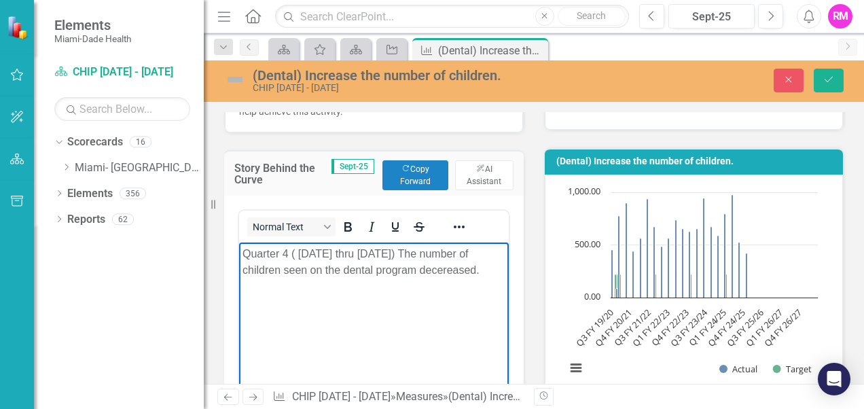
click at [288, 255] on p "Quarter 4 ( [DATE] thru [DATE]) The number of children seen on the dental progr…" at bounding box center [373, 262] width 263 height 33
click at [321, 255] on p "Quarter 1 ( [DATE] thru [DATE]) The number of children seen on the dental progr…" at bounding box center [373, 262] width 263 height 33
click at [364, 251] on p "Quarter 1 ( [DATE] thru [DATE]) The number of children seen on the dental progr…" at bounding box center [373, 262] width 263 height 33
drag, startPoint x: 475, startPoint y: 269, endPoint x: 415, endPoint y: 268, distance: 60.5
click at [415, 268] on p "Quarter 1 ( [DATE] thru [DATE]) The number of children seen on the dental progr…" at bounding box center [373, 262] width 263 height 33
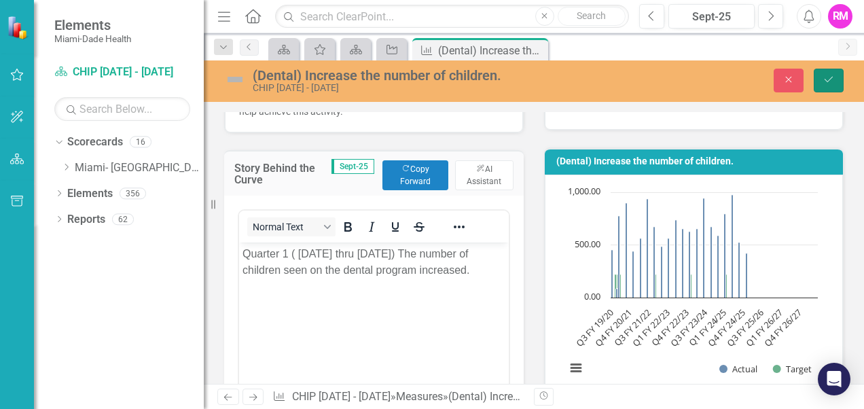
click at [832, 80] on icon "Save" at bounding box center [828, 80] width 12 height 10
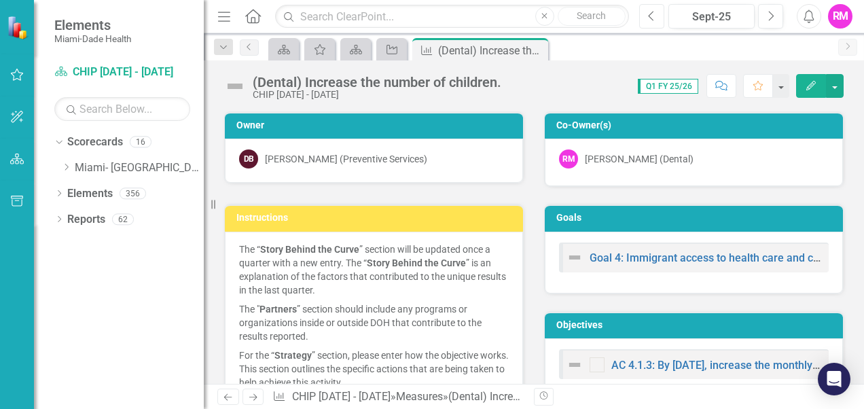
click at [648, 14] on icon "Previous" at bounding box center [651, 16] width 7 height 12
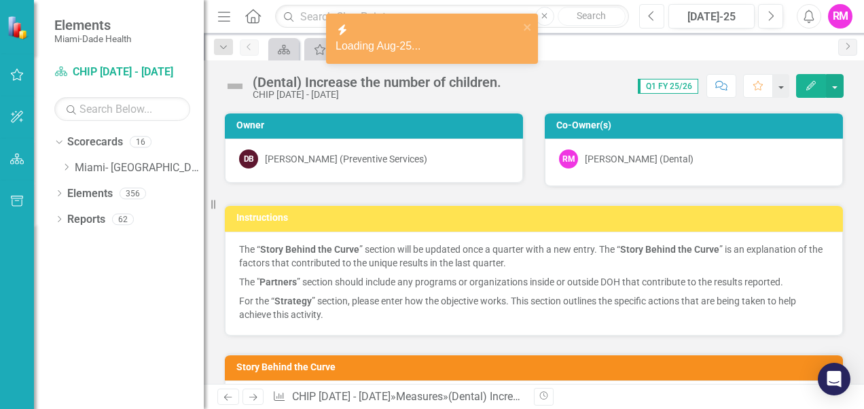
click at [648, 14] on icon "Previous" at bounding box center [651, 16] width 7 height 12
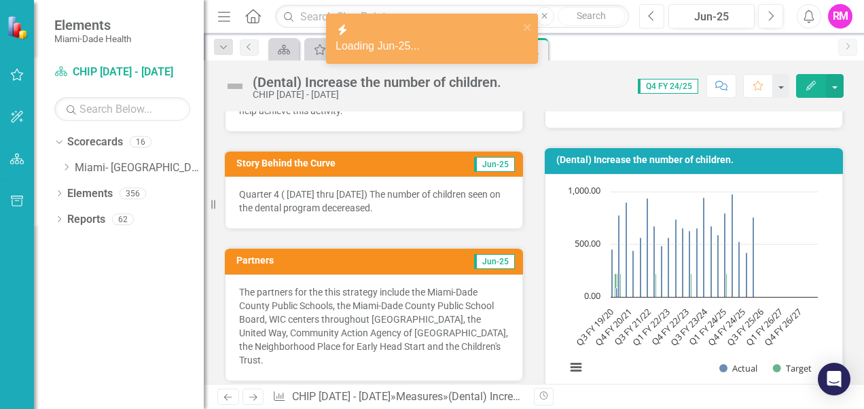
scroll to position [340, 0]
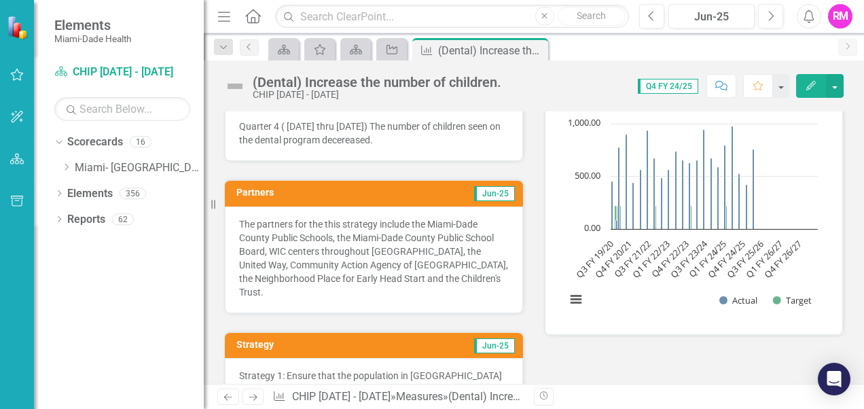
click at [334, 295] on div "The partners for the this strategy include the Miami-Dade County Public Schools…" at bounding box center [374, 259] width 298 height 107
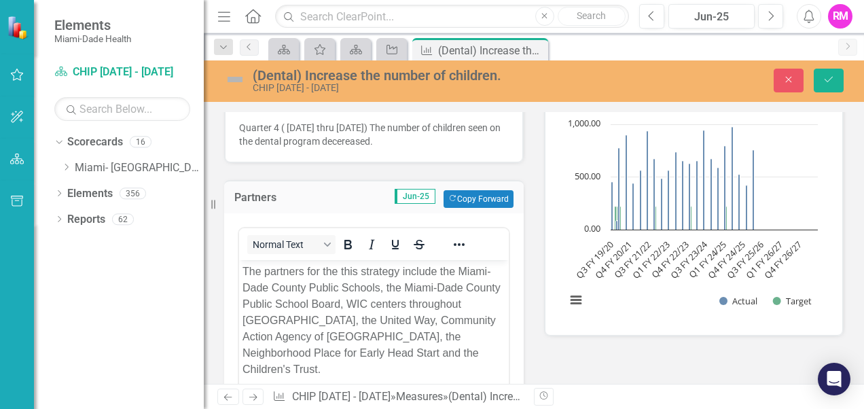
scroll to position [0, 0]
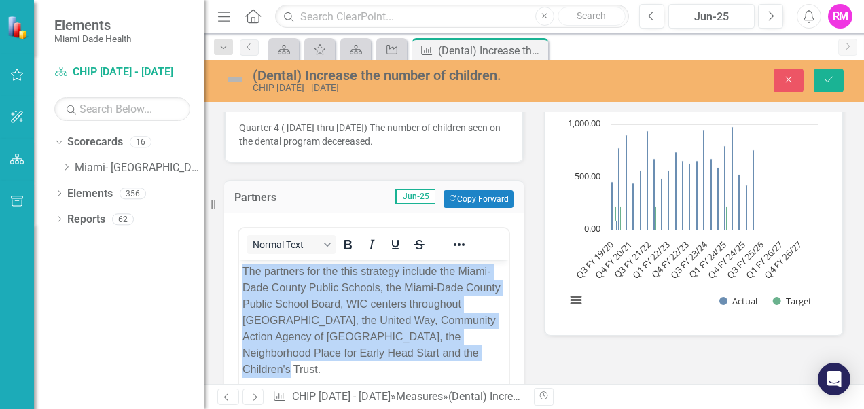
drag, startPoint x: 467, startPoint y: 352, endPoint x: 242, endPoint y: 269, distance: 240.4
click at [242, 269] on p "The partners for the this strategy include the Miami-Dade County Public Schools…" at bounding box center [373, 320] width 263 height 114
copy p "The partners for the this strategy include the Miami-Dade County Public Schools…"
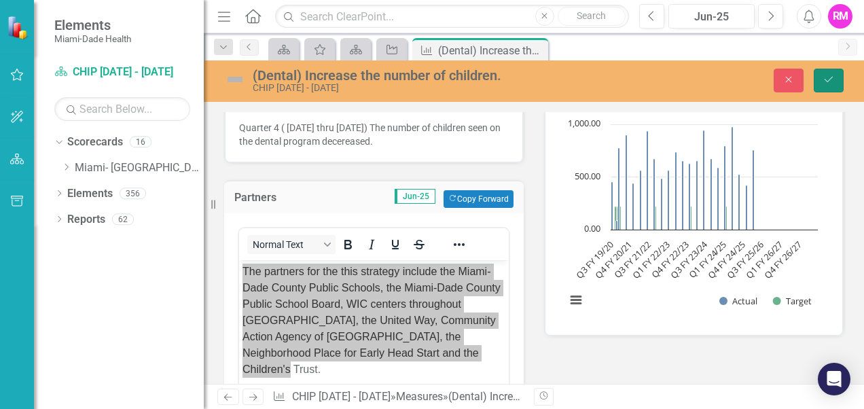
click at [831, 78] on icon "submit" at bounding box center [828, 79] width 8 height 5
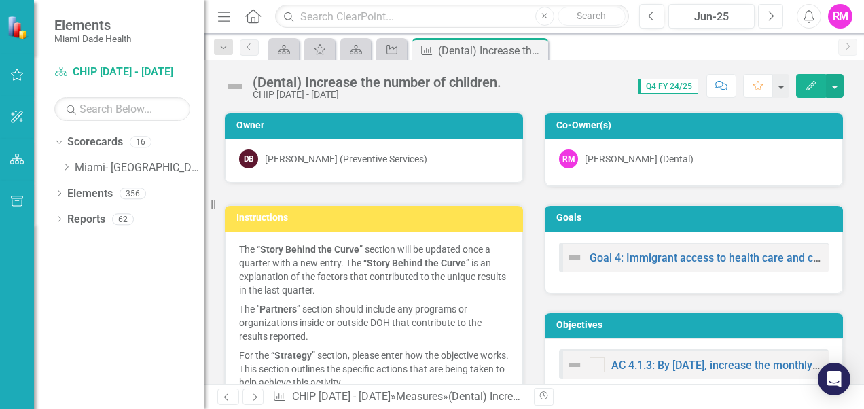
click at [771, 14] on icon "Next" at bounding box center [770, 16] width 7 height 12
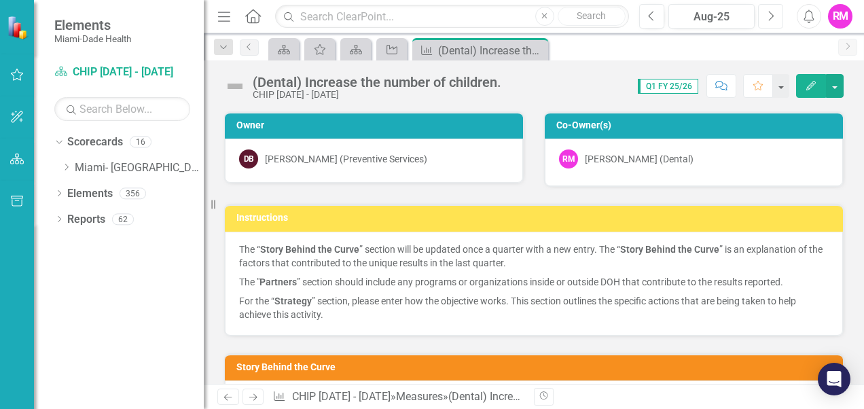
click at [771, 14] on icon "Next" at bounding box center [770, 16] width 7 height 12
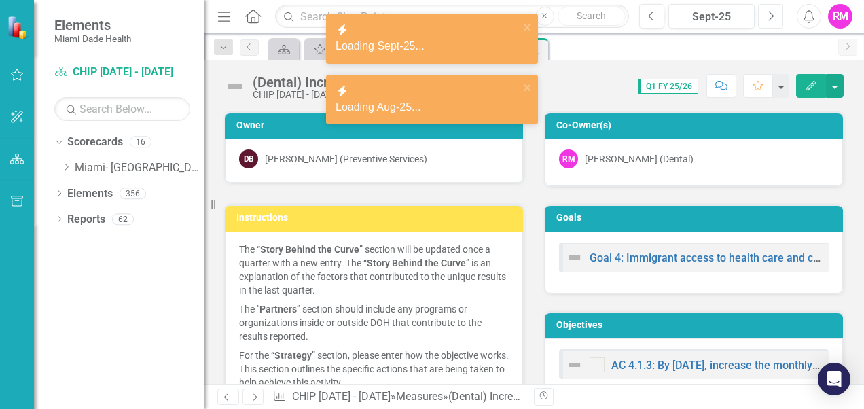
scroll to position [340, 0]
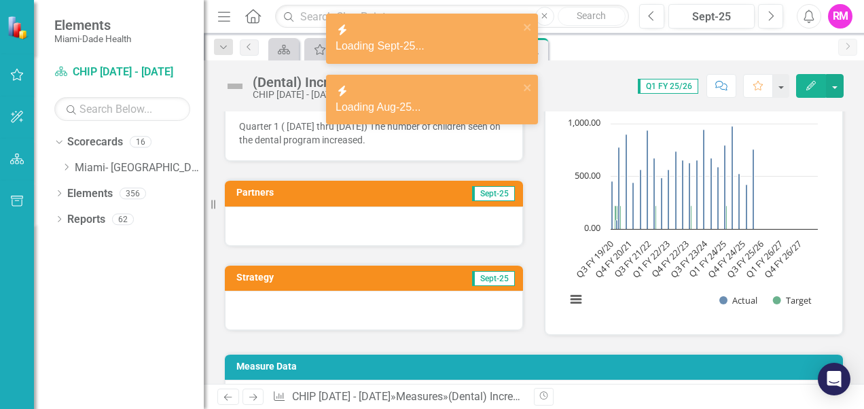
click at [371, 228] on div at bounding box center [374, 225] width 298 height 39
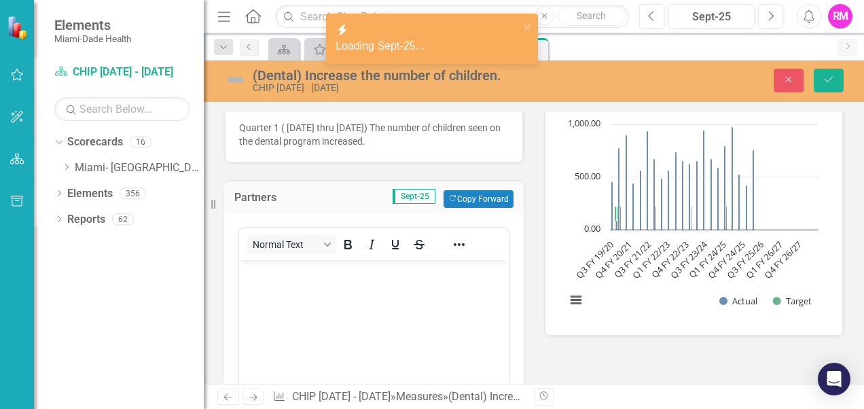
scroll to position [0, 0]
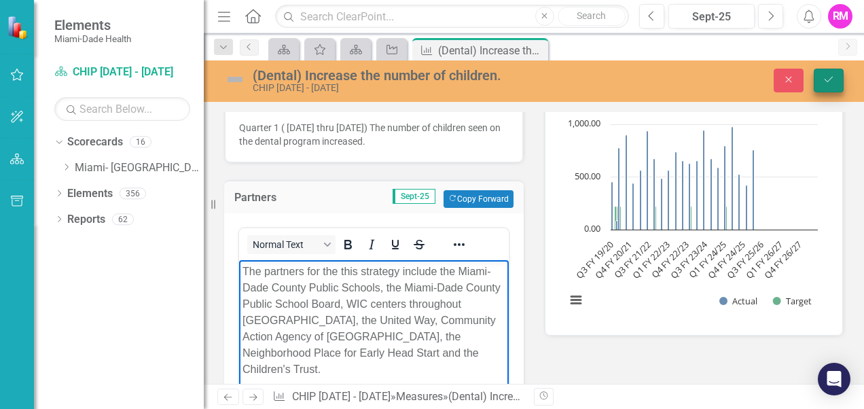
click at [824, 79] on icon "Save" at bounding box center [828, 80] width 12 height 10
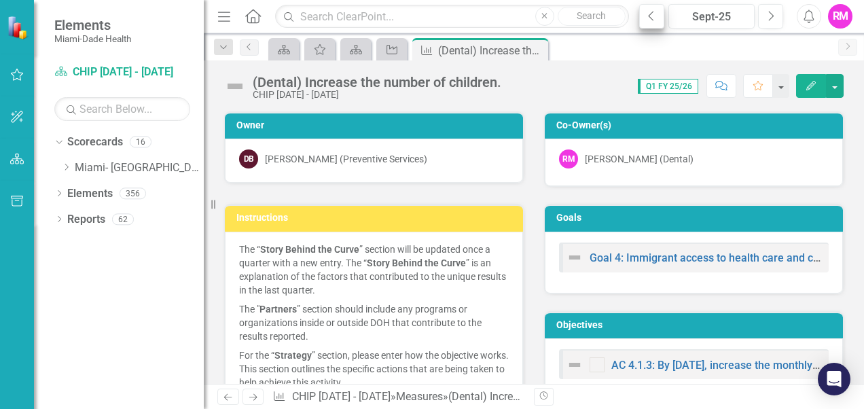
click at [649, 14] on icon "Previous" at bounding box center [651, 16] width 7 height 12
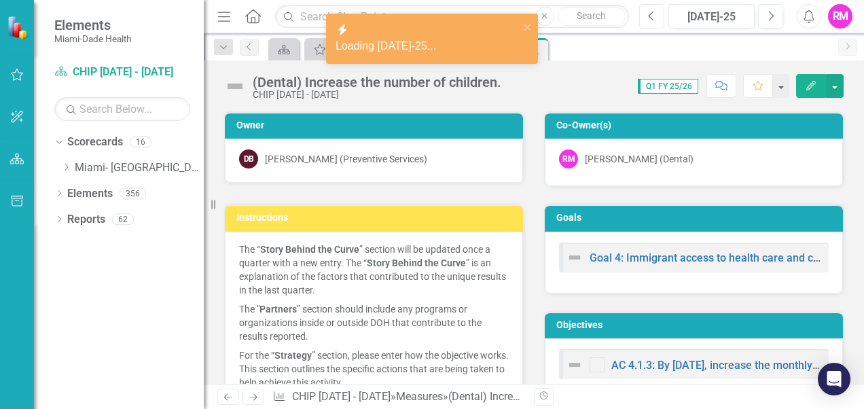
click at [649, 14] on icon "Previous" at bounding box center [651, 16] width 7 height 12
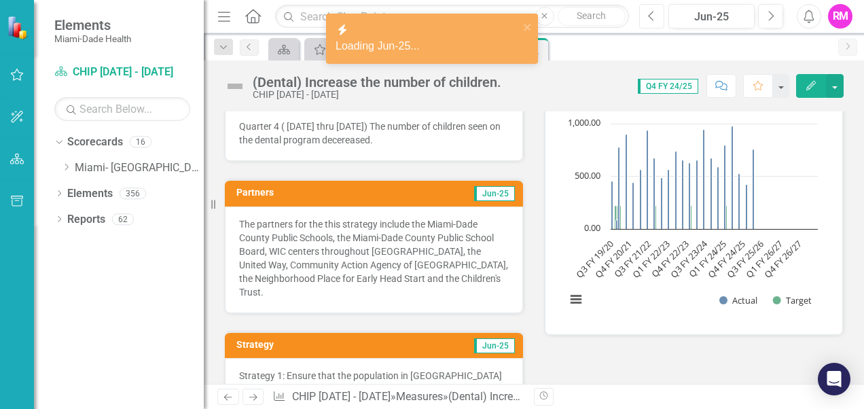
scroll to position [407, 0]
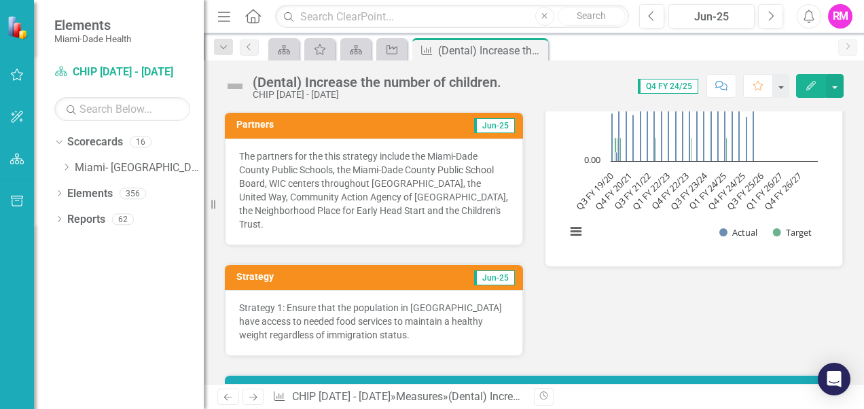
click at [440, 340] on div "Strategy 1: Ensure that the population in [GEOGRAPHIC_DATA] have access to need…" at bounding box center [374, 323] width 298 height 66
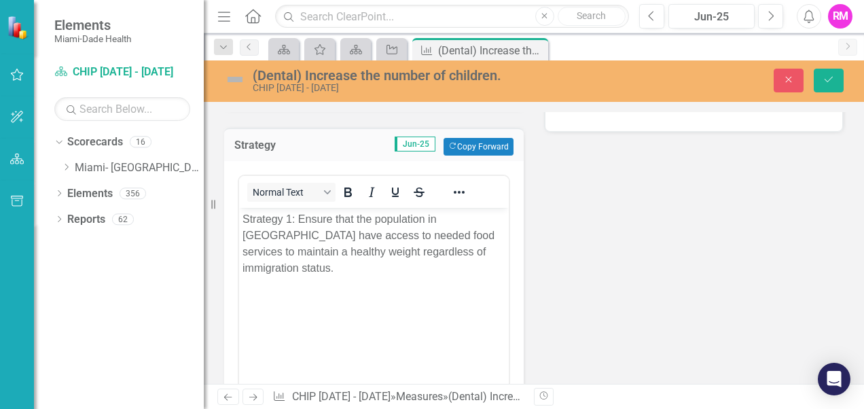
scroll to position [611, 0]
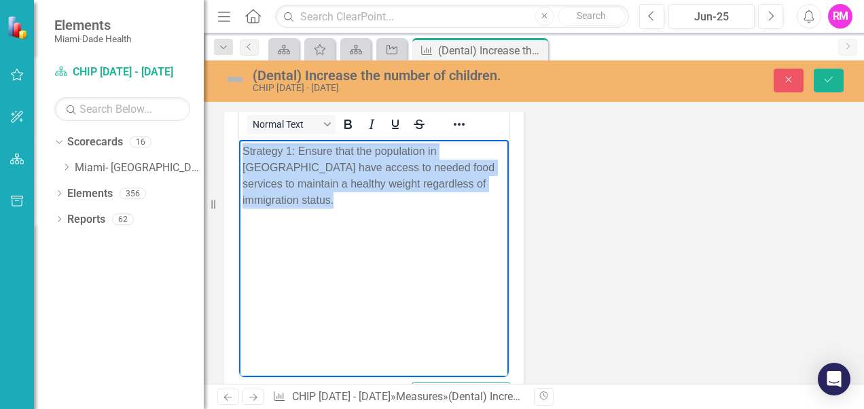
drag, startPoint x: 308, startPoint y: 206, endPoint x: 232, endPoint y: 147, distance: 95.8
click at [239, 147] on html "Strategy 1: Ensure that the population in [GEOGRAPHIC_DATA] have access to need…" at bounding box center [374, 242] width 270 height 204
copy p "Strategy 1: Ensure that the population in [GEOGRAPHIC_DATA] have access to need…"
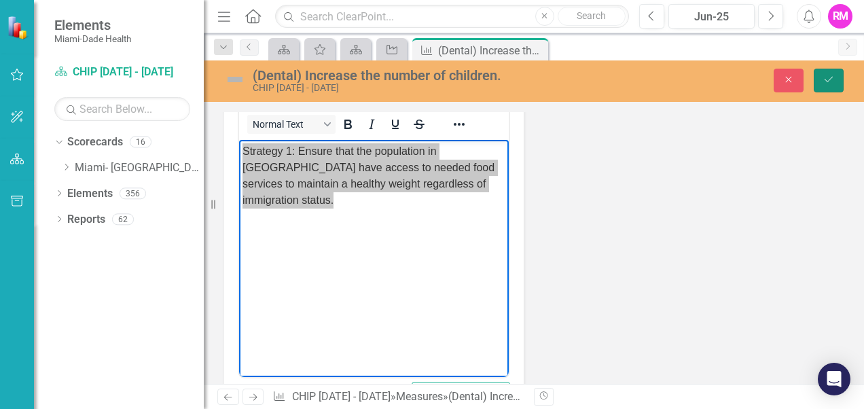
click at [835, 80] on button "Save" at bounding box center [828, 81] width 30 height 24
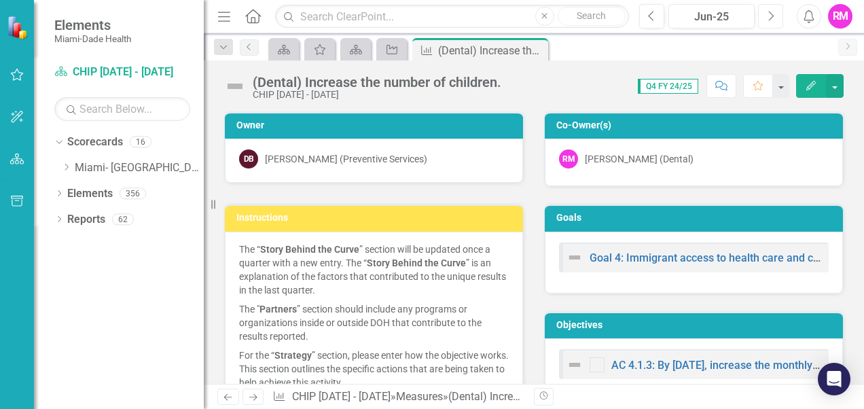
click at [765, 18] on button "Next" at bounding box center [770, 16] width 25 height 24
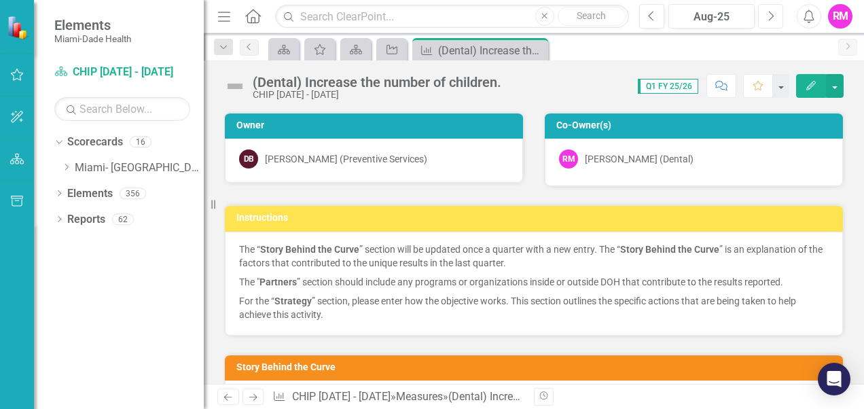
click at [765, 18] on button "Next" at bounding box center [770, 16] width 25 height 24
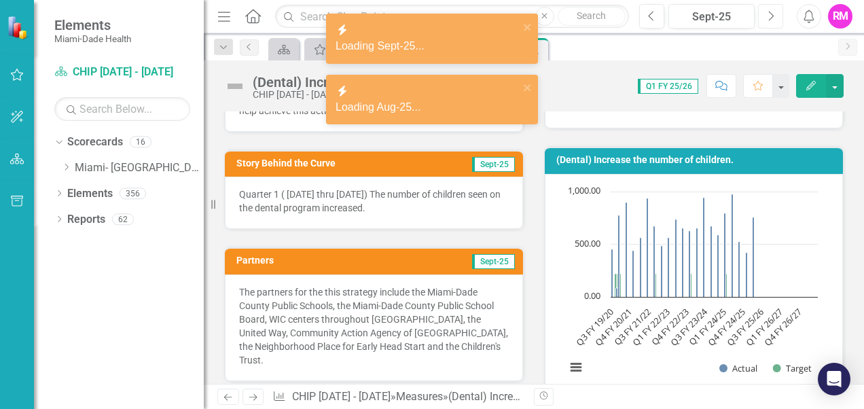
scroll to position [475, 0]
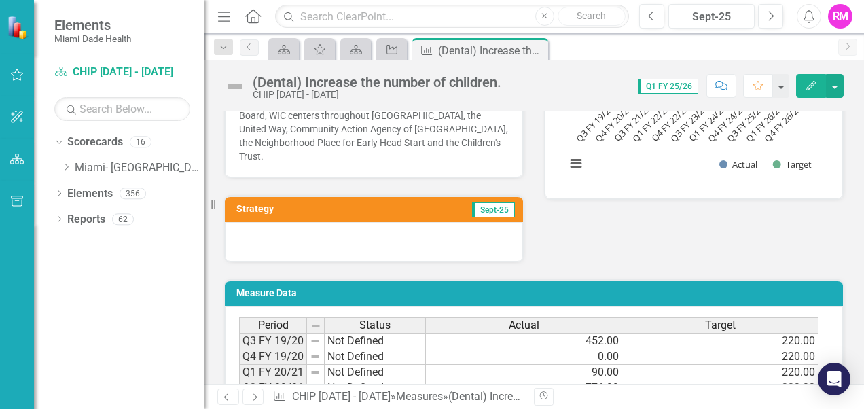
click at [269, 237] on div at bounding box center [374, 241] width 298 height 39
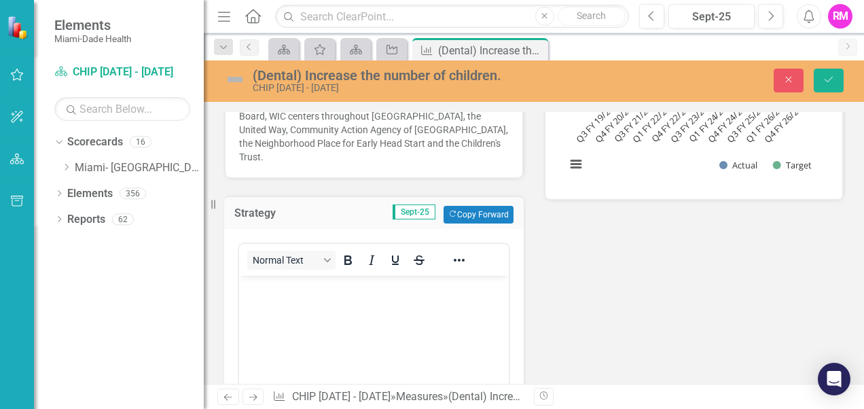
scroll to position [0, 0]
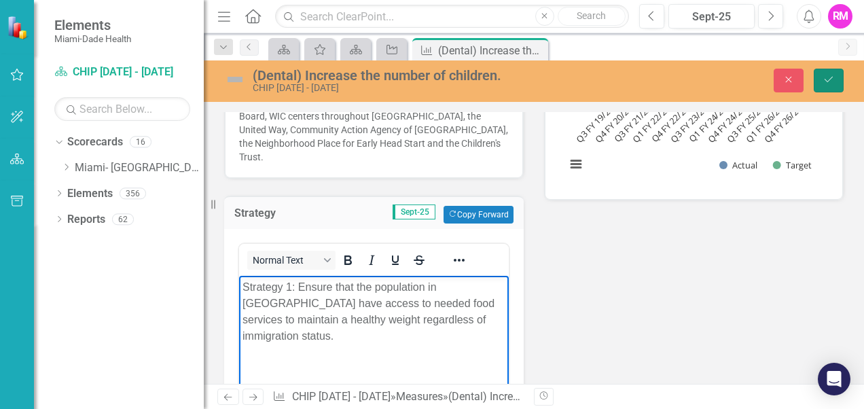
click at [828, 84] on icon "Save" at bounding box center [828, 80] width 12 height 10
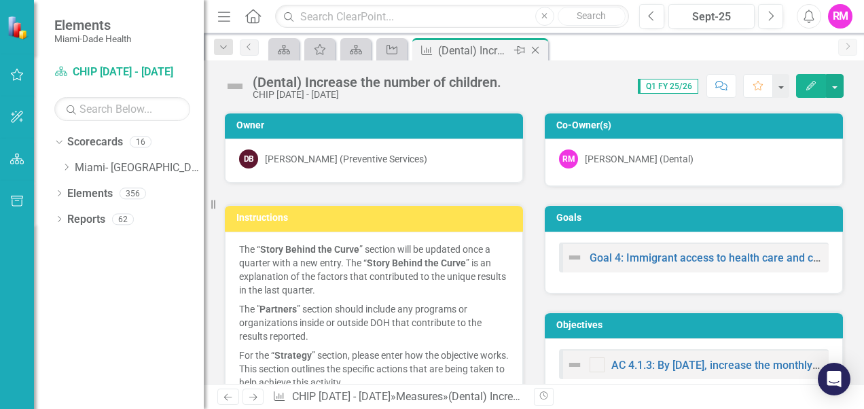
click at [533, 48] on icon at bounding box center [535, 50] width 7 height 7
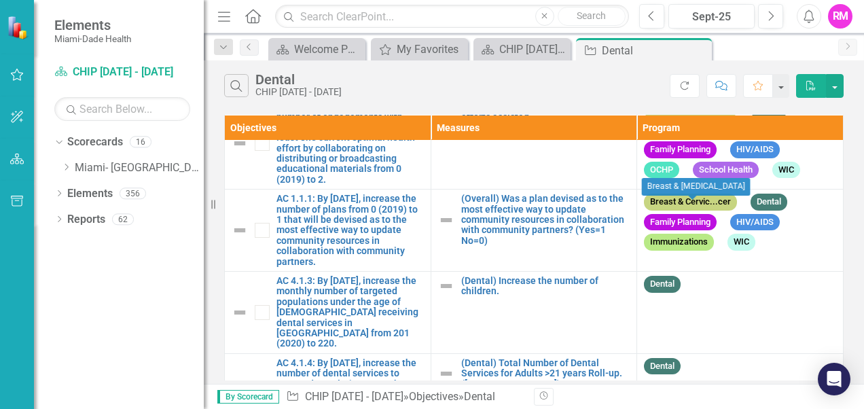
scroll to position [167, 0]
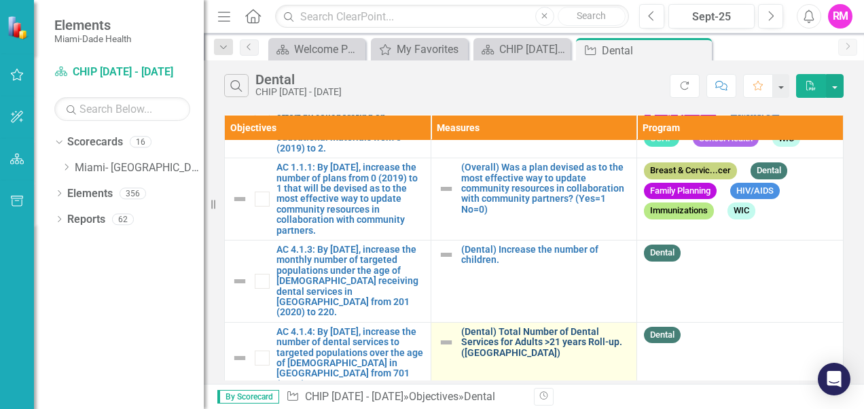
click at [515, 327] on link "(Dental) Total Number of Dental Services for Adults >21 years Roll-up. ([GEOGRA…" at bounding box center [545, 342] width 169 height 31
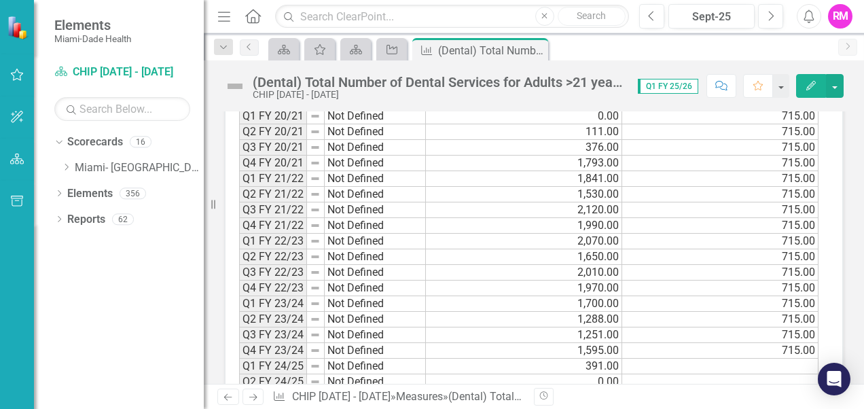
scroll to position [902, 0]
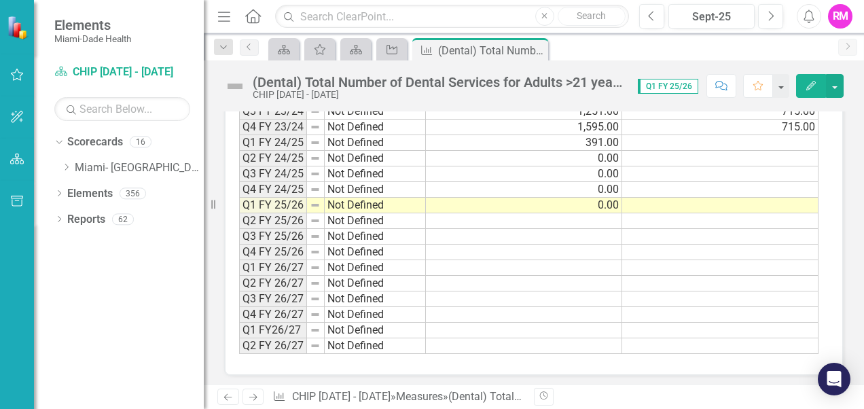
click at [595, 213] on td at bounding box center [524, 221] width 196 height 16
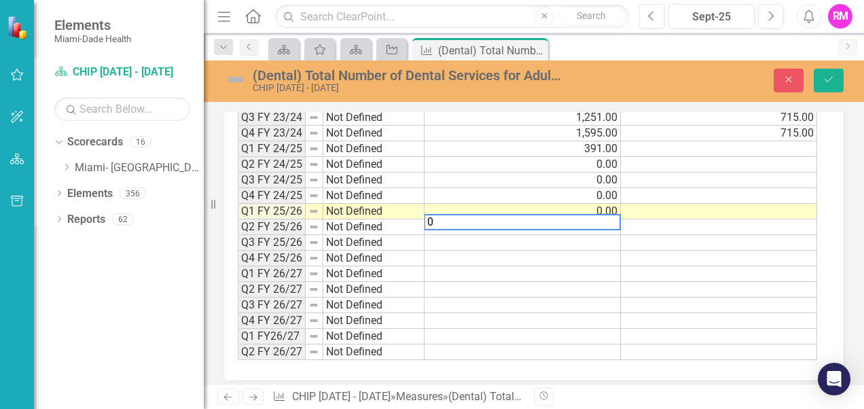
scroll to position [907, 0]
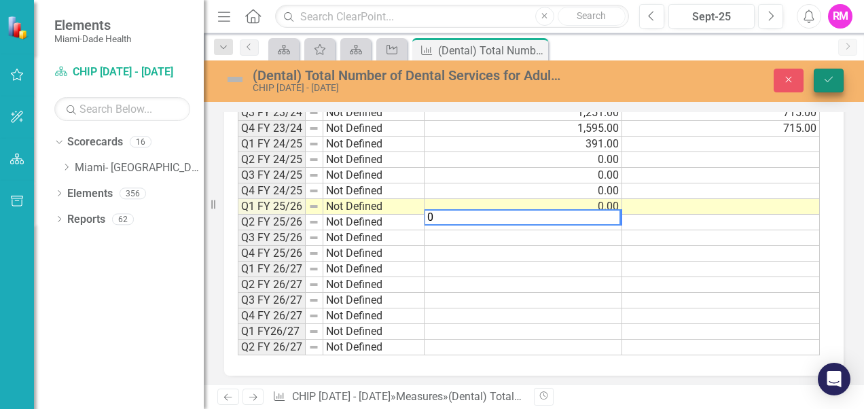
type textarea "0"
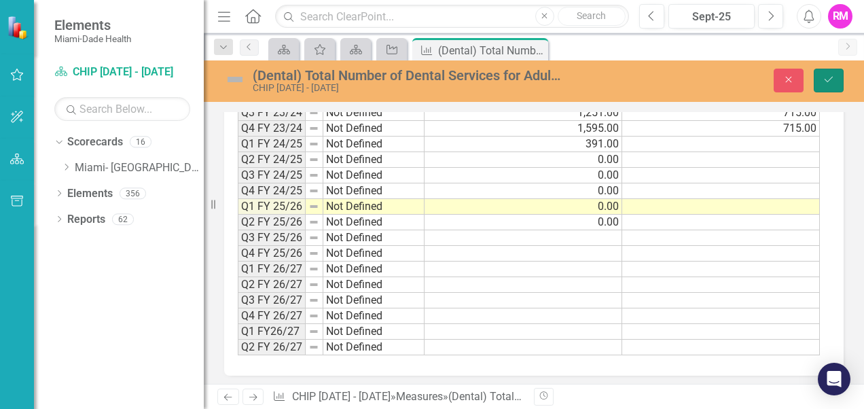
click at [830, 72] on button "Save" at bounding box center [828, 81] width 30 height 24
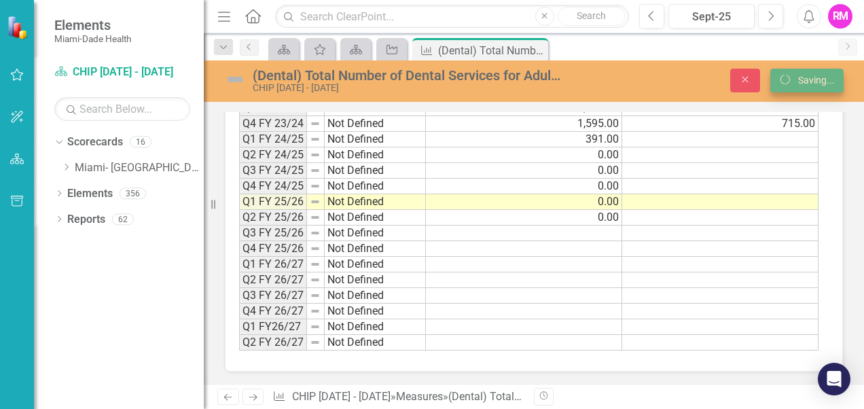
scroll to position [902, 0]
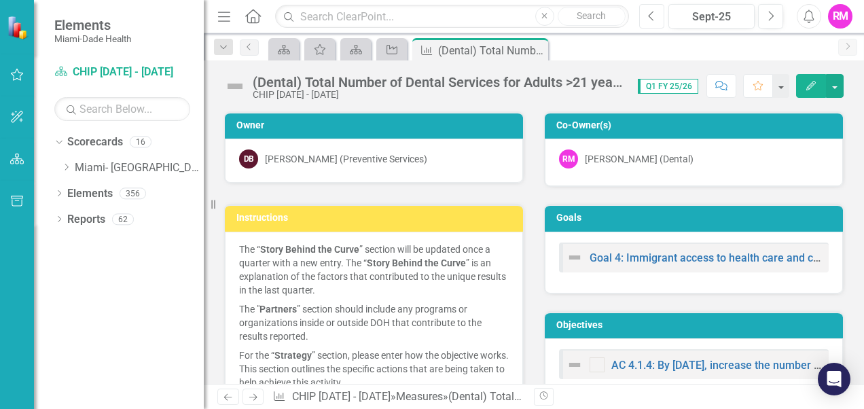
click at [653, 16] on icon "Previous" at bounding box center [651, 16] width 7 height 12
click at [652, 15] on icon "Previous" at bounding box center [651, 16] width 7 height 12
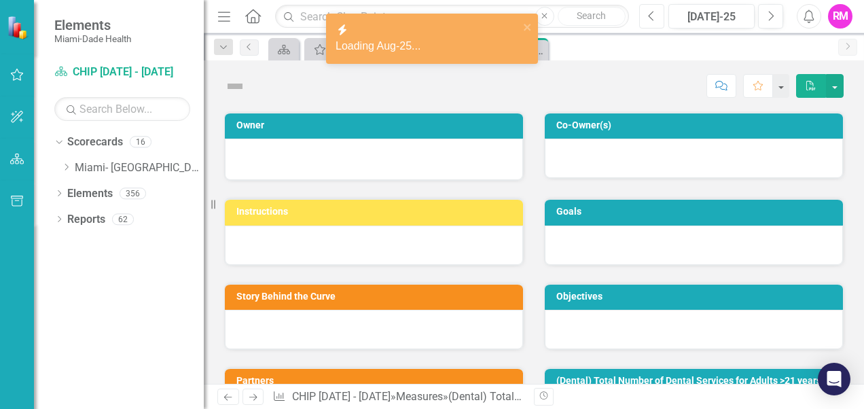
click at [652, 15] on icon "Previous" at bounding box center [651, 16] width 7 height 12
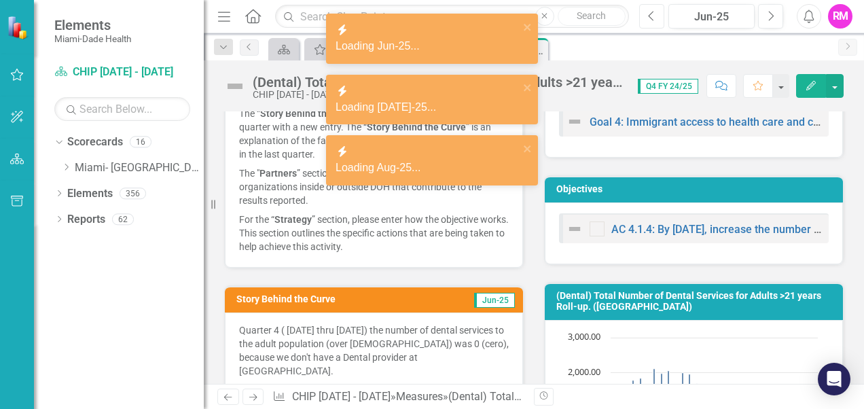
scroll to position [204, 0]
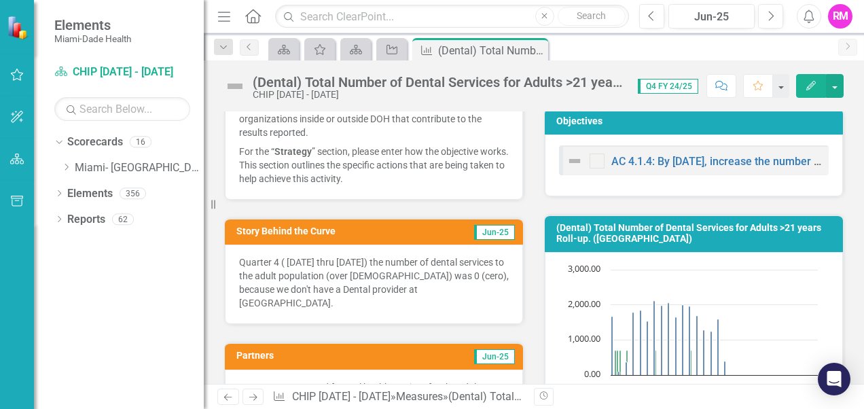
click at [470, 289] on p "Quarter 4 ( [DATE] thru [DATE]) the number of dental services to the adult popu…" at bounding box center [374, 282] width 270 height 54
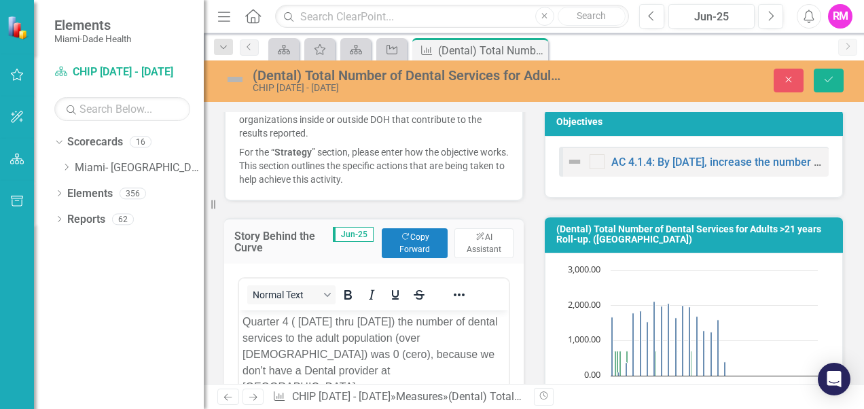
scroll to position [0, 0]
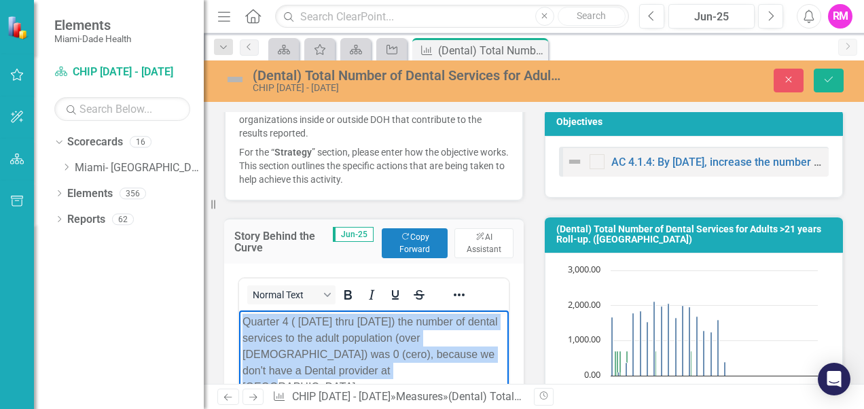
drag, startPoint x: 354, startPoint y: 374, endPoint x: 476, endPoint y: 624, distance: 277.9
click at [239, 317] on html "Quarter 4 ( [DATE] thru [DATE]) the number of dental services to the adult popu…" at bounding box center [374, 412] width 270 height 204
copy p "Quarter 4 ( [DATE] thru [DATE]) the number of dental services to the adult popu…"
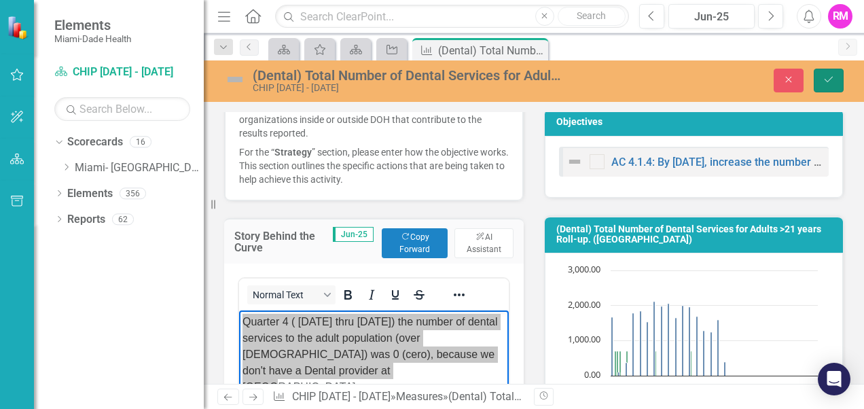
click at [828, 81] on icon "Save" at bounding box center [828, 80] width 12 height 10
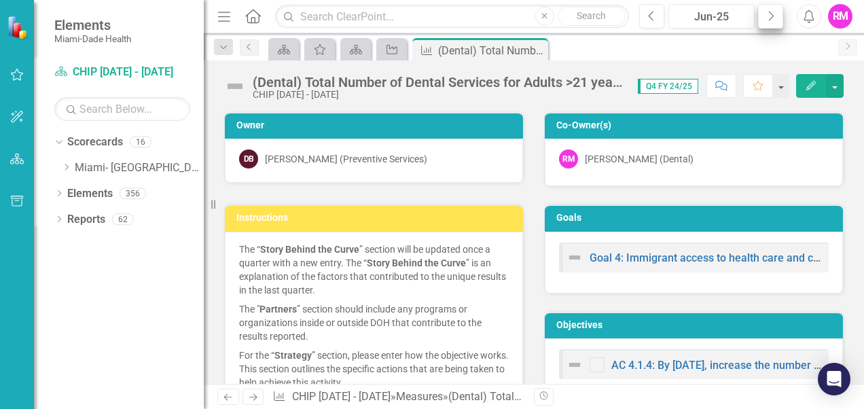
click at [767, 19] on icon "Next" at bounding box center [770, 16] width 7 height 12
click at [536, 49] on icon "Close" at bounding box center [535, 50] width 14 height 11
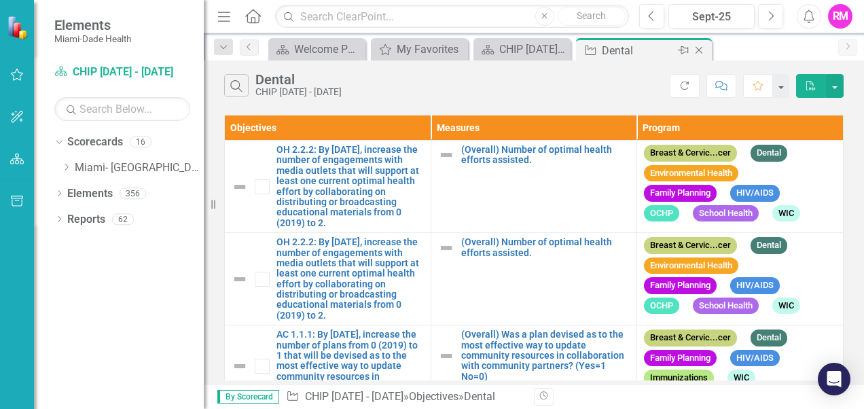
click at [699, 47] on icon "Close" at bounding box center [699, 50] width 14 height 11
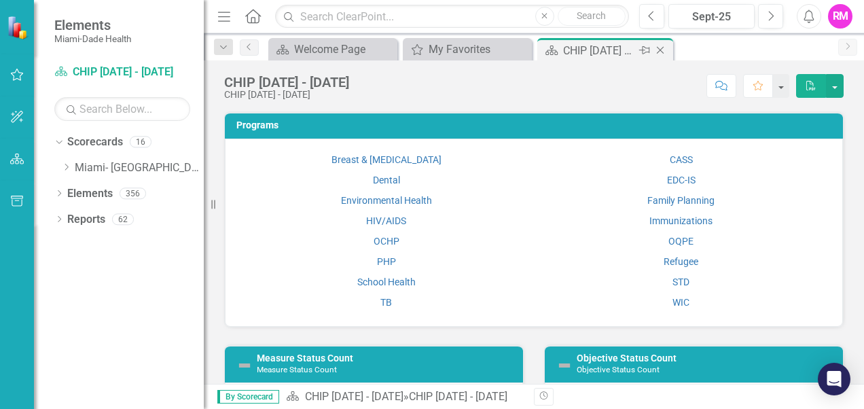
click at [660, 51] on icon "Close" at bounding box center [660, 50] width 14 height 11
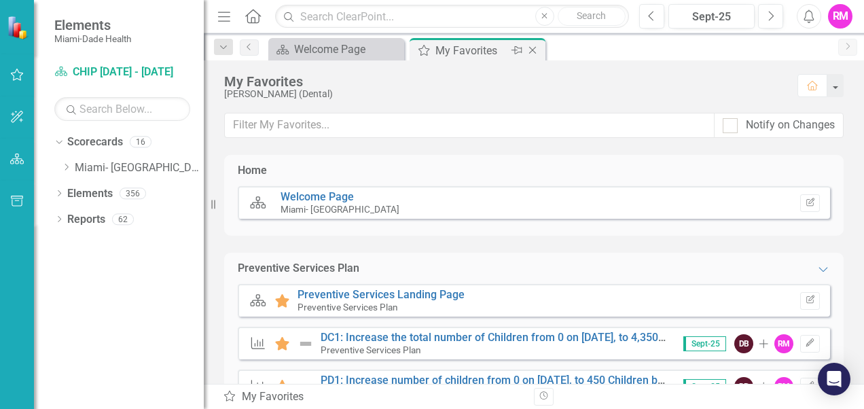
click at [530, 45] on icon "Close" at bounding box center [533, 50] width 14 height 11
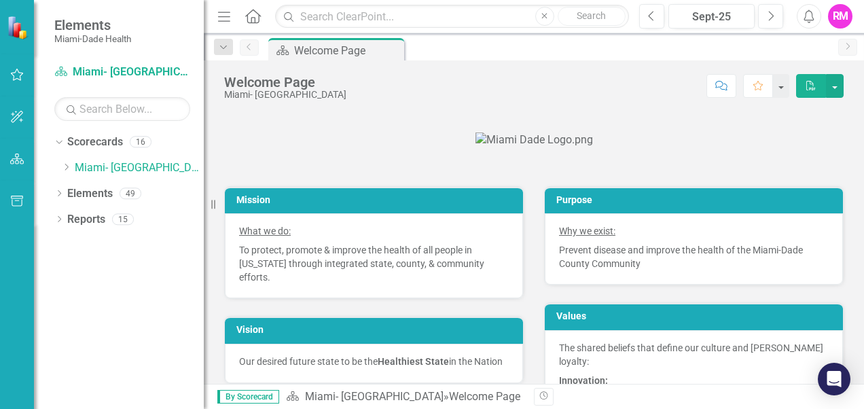
click at [842, 18] on div "RM" at bounding box center [840, 16] width 24 height 24
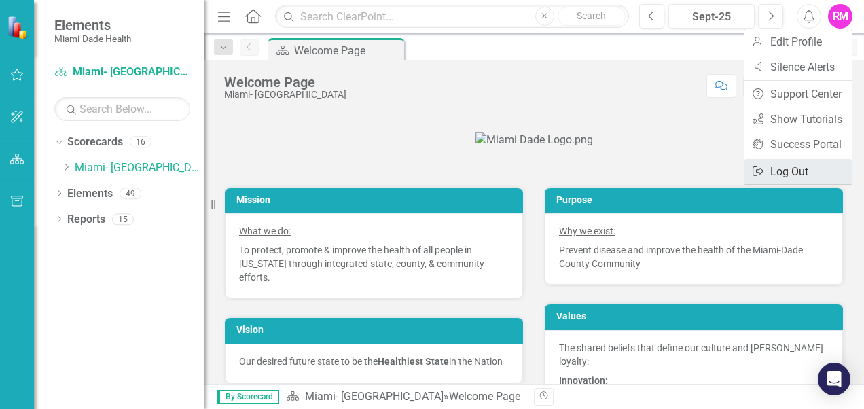
click at [762, 166] on icon "Logout" at bounding box center [758, 171] width 14 height 11
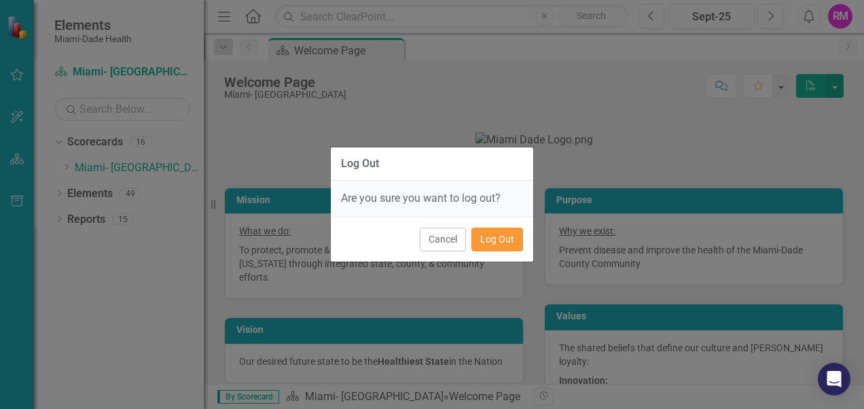
click at [474, 243] on button "Log Out" at bounding box center [497, 239] width 52 height 24
